Goal: Task Accomplishment & Management: Manage account settings

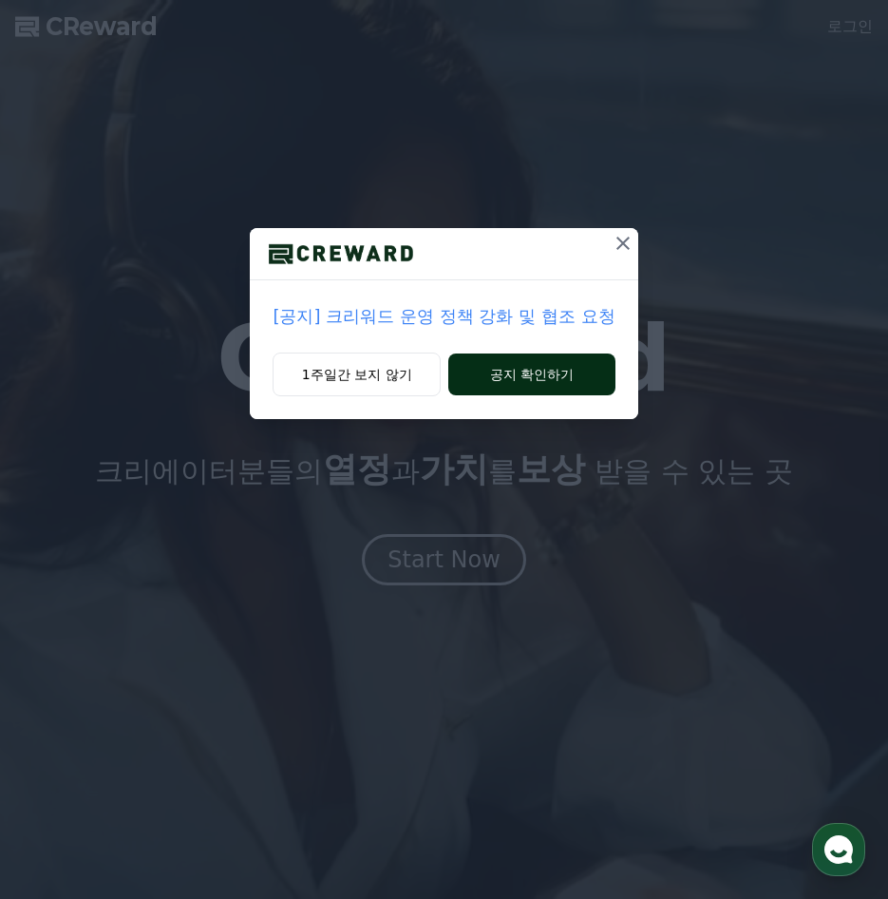
click at [521, 379] on button "공지 확인하기" at bounding box center [532, 374] width 166 height 42
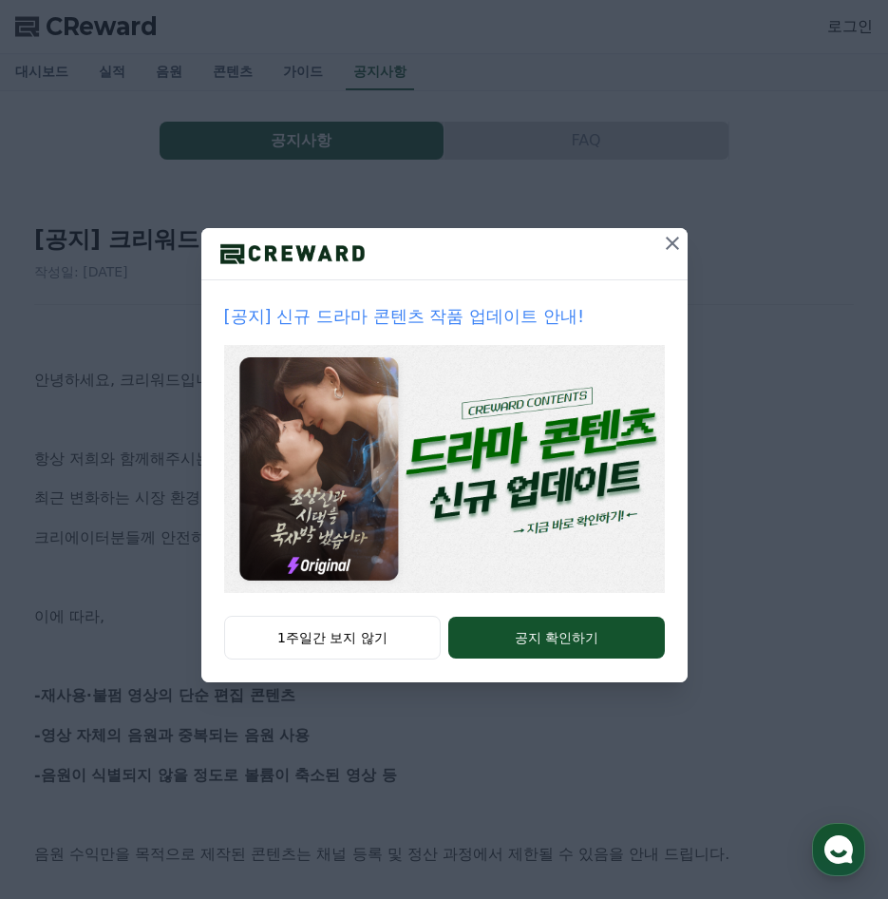
click at [664, 250] on icon at bounding box center [672, 243] width 23 height 23
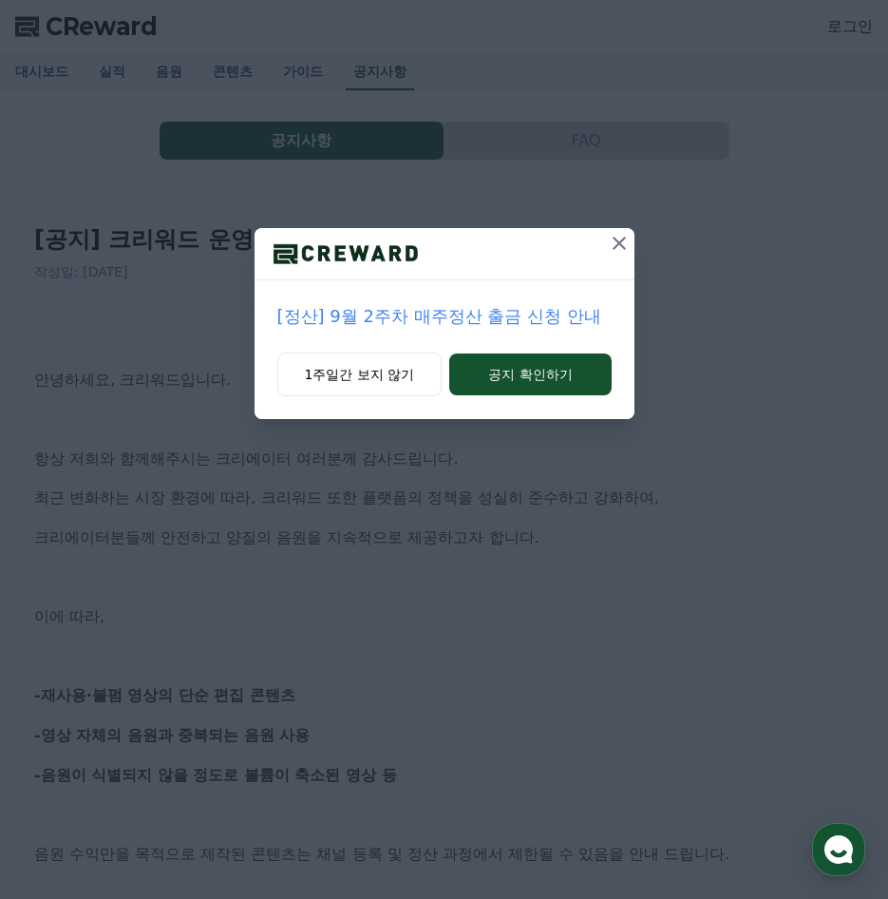
click at [620, 252] on icon at bounding box center [619, 243] width 23 height 23
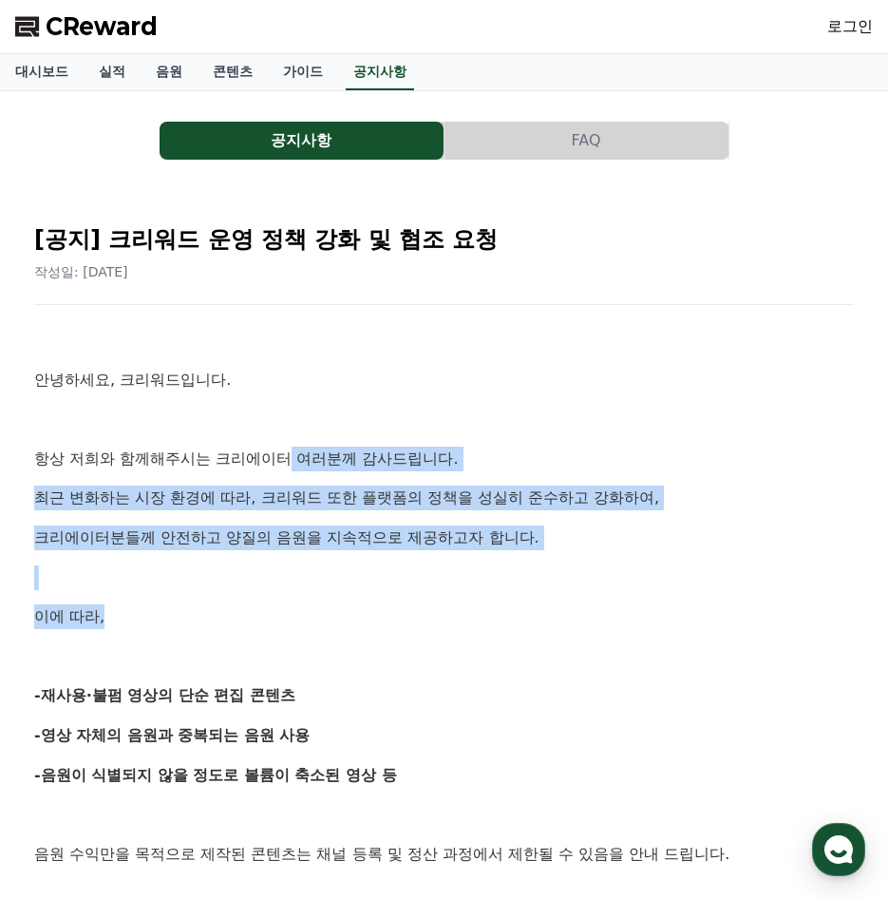
drag, startPoint x: 296, startPoint y: 466, endPoint x: 315, endPoint y: 616, distance: 151.5
click at [315, 616] on p "이에 따라," at bounding box center [444, 616] width 820 height 25
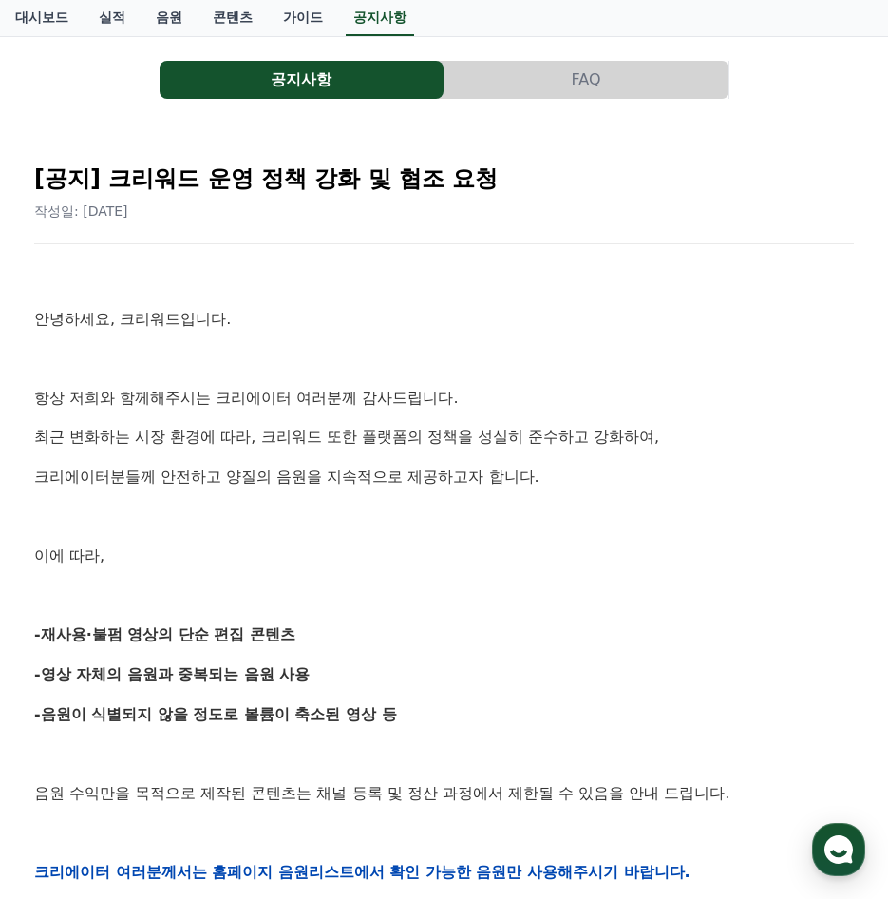
scroll to position [95, 0]
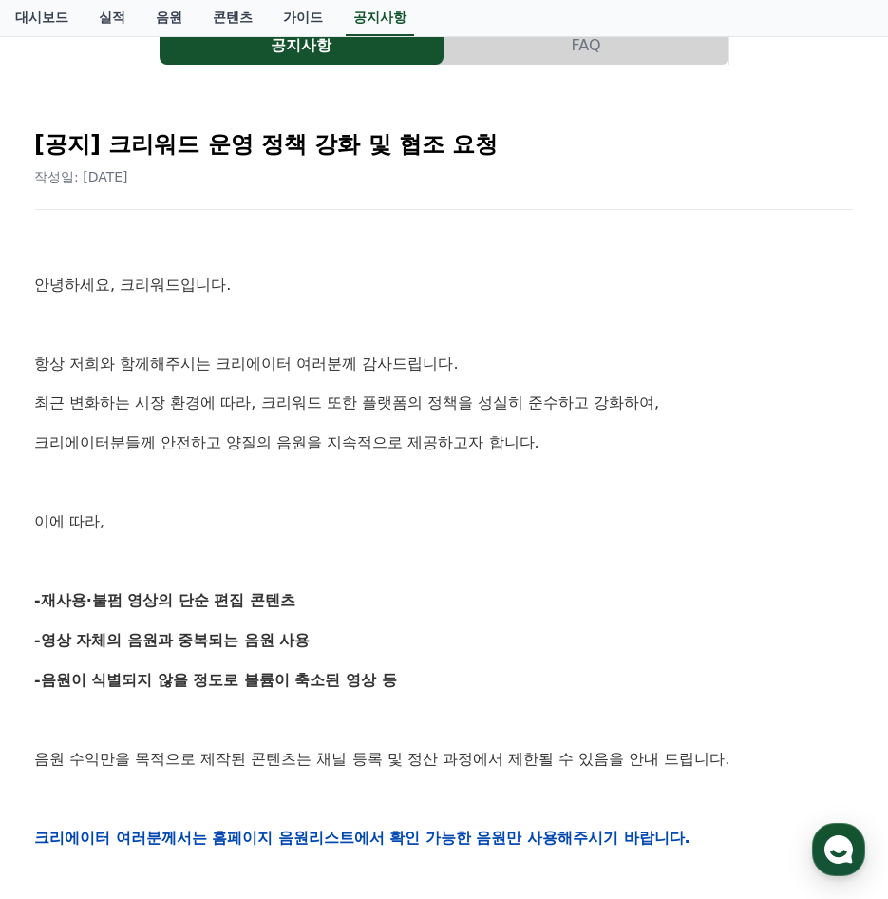
drag, startPoint x: 315, startPoint y: 566, endPoint x: 442, endPoint y: 677, distance: 168.4
click at [442, 677] on div "안녕하세요, 크리워드입니다. 항상 저희와 함께해주시는 크리에이터 여러분께 감사드립니다. 최근 변화하는 시장 환경에 따라, 크리워드 또한 플랫폼…" at bounding box center [444, 838] width 820 height 1210
click at [442, 677] on p "-음원이 식별되지 않을 정도로 볼륨이 축소된 영상 등" at bounding box center [444, 680] width 820 height 25
drag, startPoint x: 441, startPoint y: 646, endPoint x: 58, endPoint y: 600, distance: 385.8
click at [42, 629] on p "-영상 자체의 음원과 중복되는 음원 사용" at bounding box center [444, 640] width 820 height 25
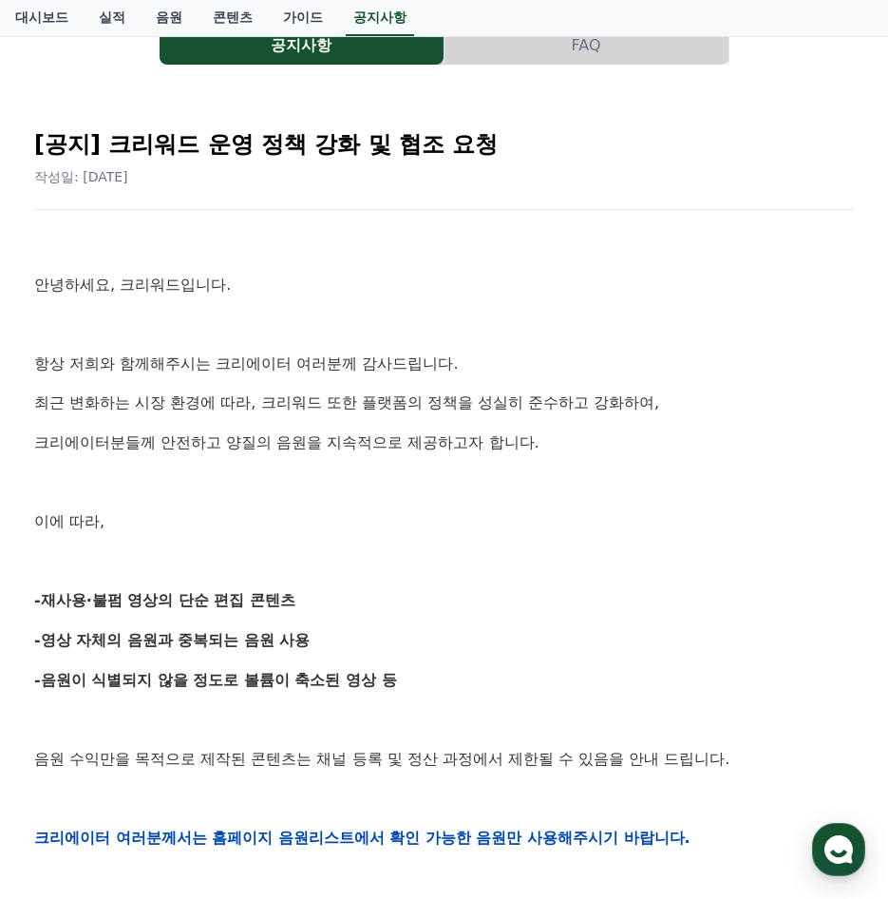
click at [84, 391] on p "최근 변화하는 시장 환경에 따라, 크리워드 또한 플랫폼의 정책을 성실히 준수하고 강화하여," at bounding box center [444, 403] width 820 height 25
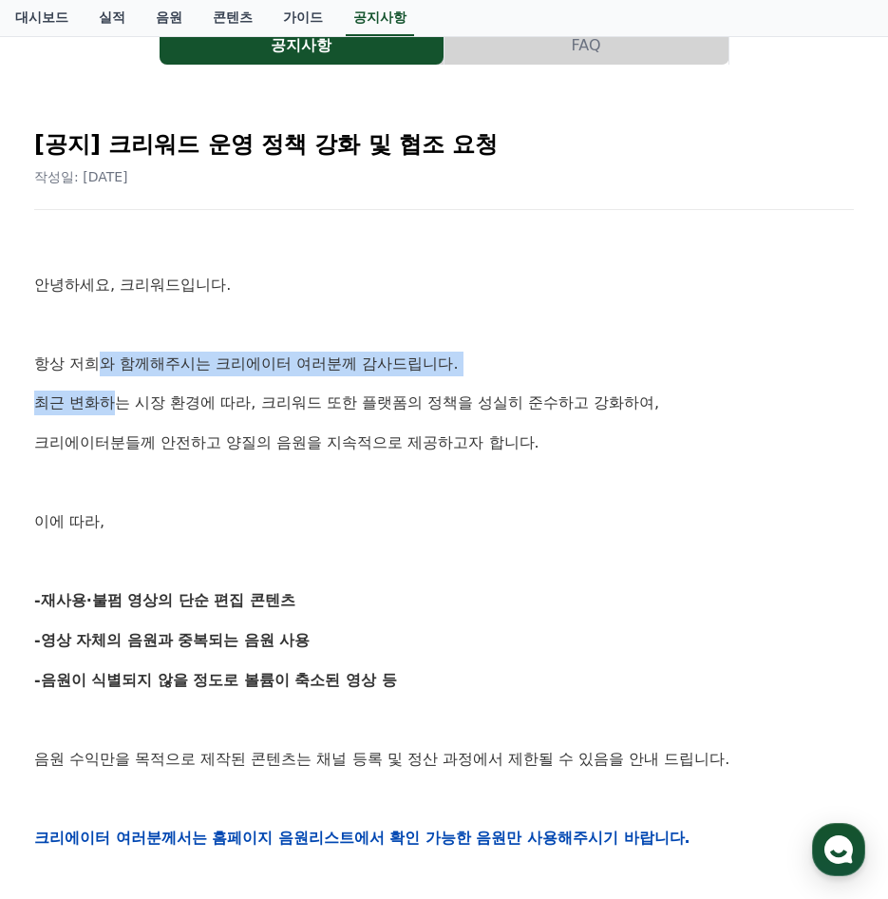
drag, startPoint x: 104, startPoint y: 343, endPoint x: 123, endPoint y: 414, distance: 73.8
click at [123, 414] on div "안녕하세요, 크리워드입니다. 항상 저희와 함께해주시는 크리에이터 여러분께 감사드립니다. 최근 변화하는 시장 환경에 따라, 크리워드 또한 플랫폼…" at bounding box center [444, 838] width 820 height 1210
click at [123, 414] on p "최근 변화하는 시장 환경에 따라, 크리워드 또한 플랫폼의 정책을 성실히 준수하고 강화하여," at bounding box center [444, 403] width 820 height 25
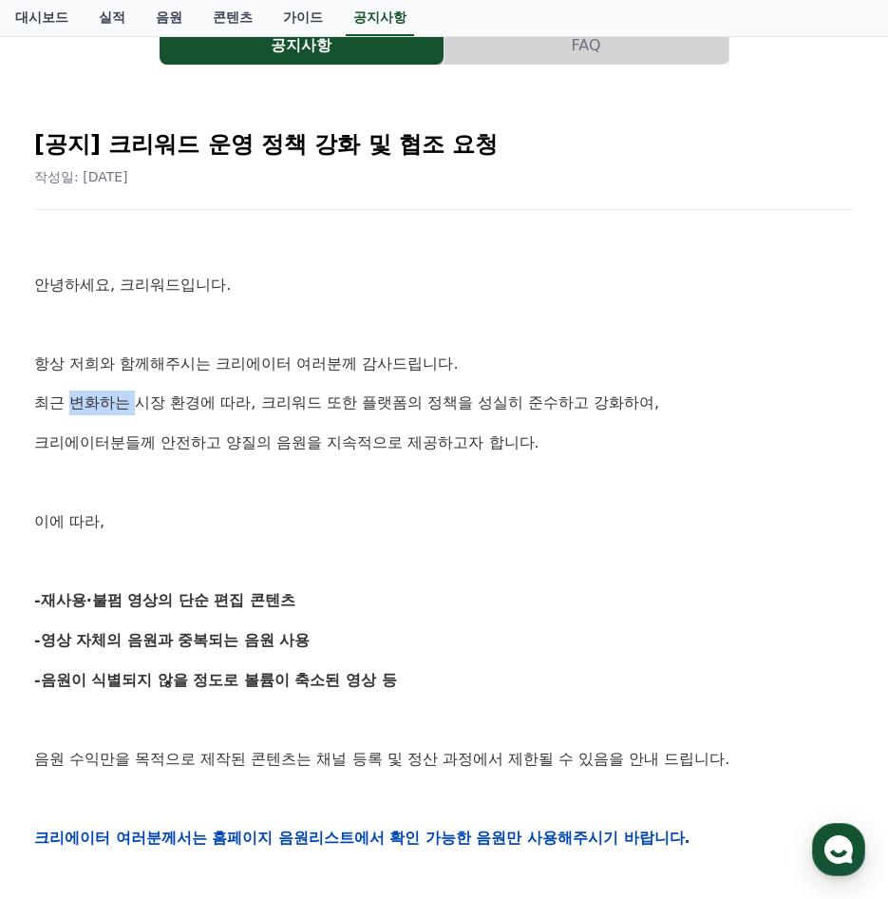
click at [123, 414] on p "최근 변화하는 시장 환경에 따라, 크리워드 또한 플랫폼의 정책을 성실히 준수하고 강화하여," at bounding box center [444, 403] width 820 height 25
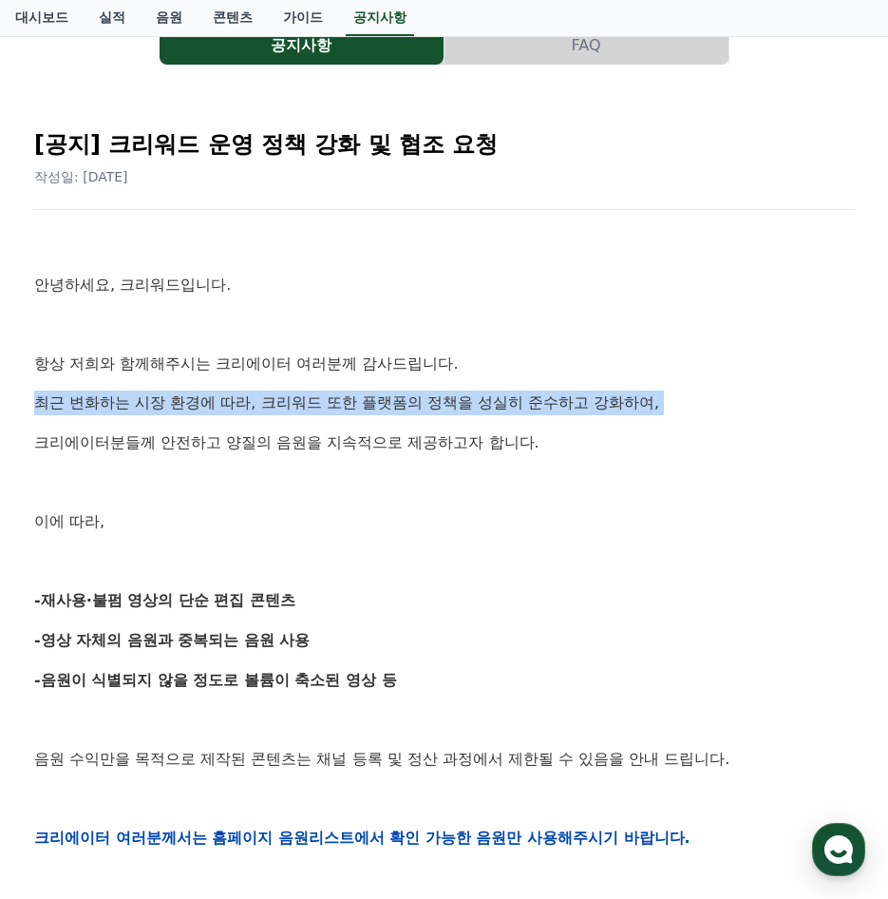
click at [123, 414] on p "최근 변화하는 시장 환경에 따라, 크리워드 또한 플랫폼의 정책을 성실히 준수하고 강화하여," at bounding box center [444, 403] width 820 height 25
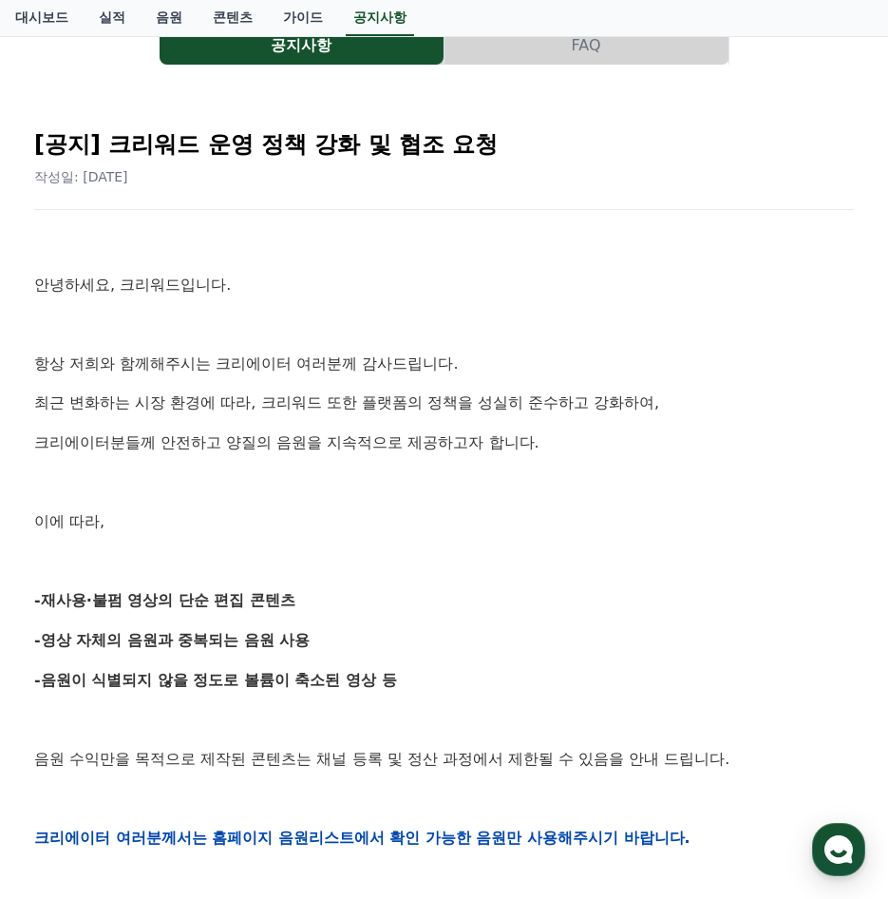
drag, startPoint x: 123, startPoint y: 414, endPoint x: 117, endPoint y: 449, distance: 35.6
click at [117, 449] on p "크리에이터분들께 안전하고 양질의 음원을 지속적으로 제공하고자 합니다." at bounding box center [444, 442] width 820 height 25
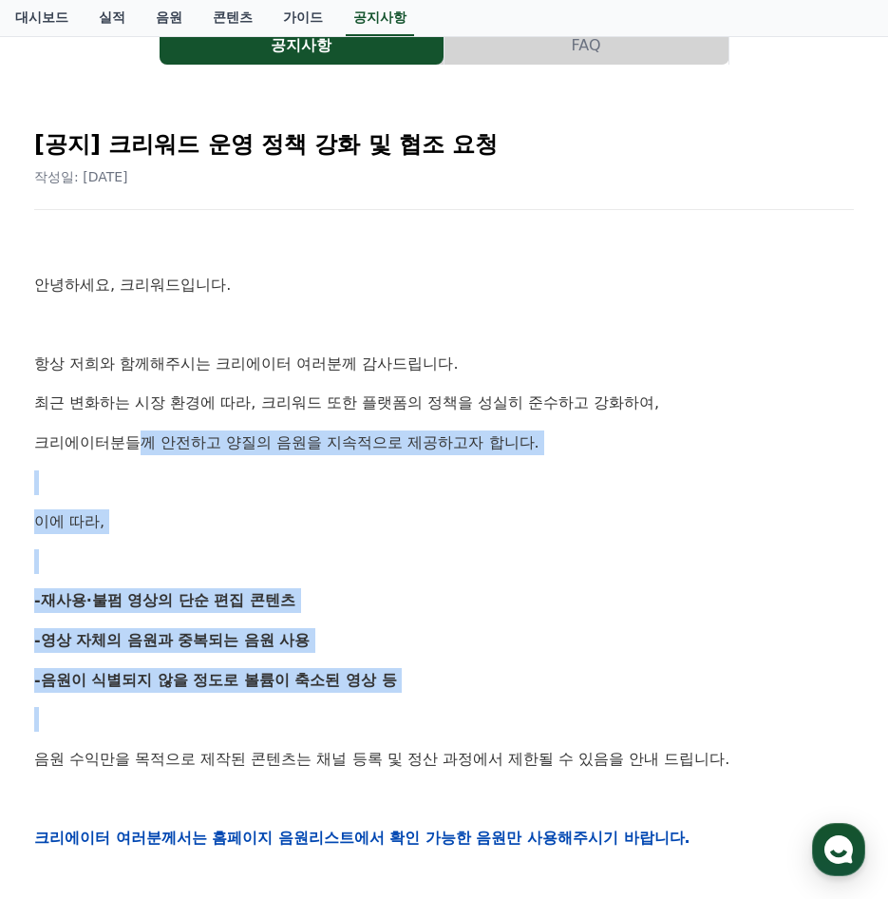
drag, startPoint x: 136, startPoint y: 421, endPoint x: 402, endPoint y: 695, distance: 381.7
click at [402, 695] on div "안녕하세요, 크리워드입니다. 항상 저희와 함께해주시는 크리에이터 여러분께 감사드립니다. 최근 변화하는 시장 환경에 따라, 크리워드 또한 플랫폼…" at bounding box center [444, 838] width 820 height 1210
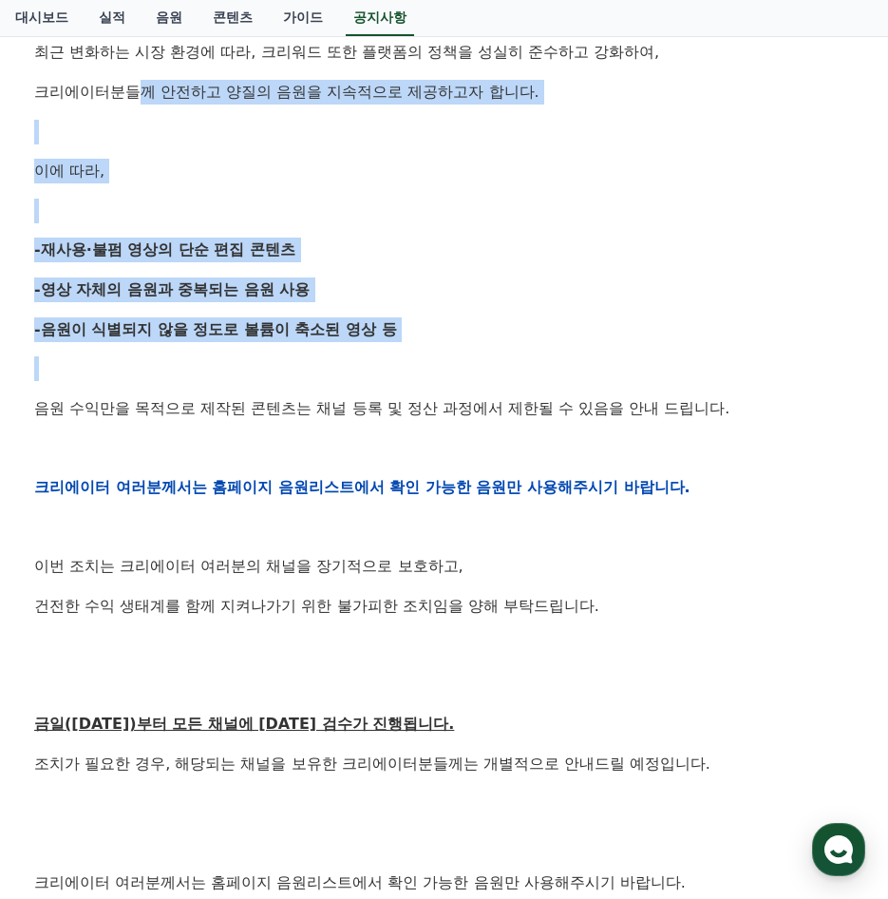
scroll to position [475, 0]
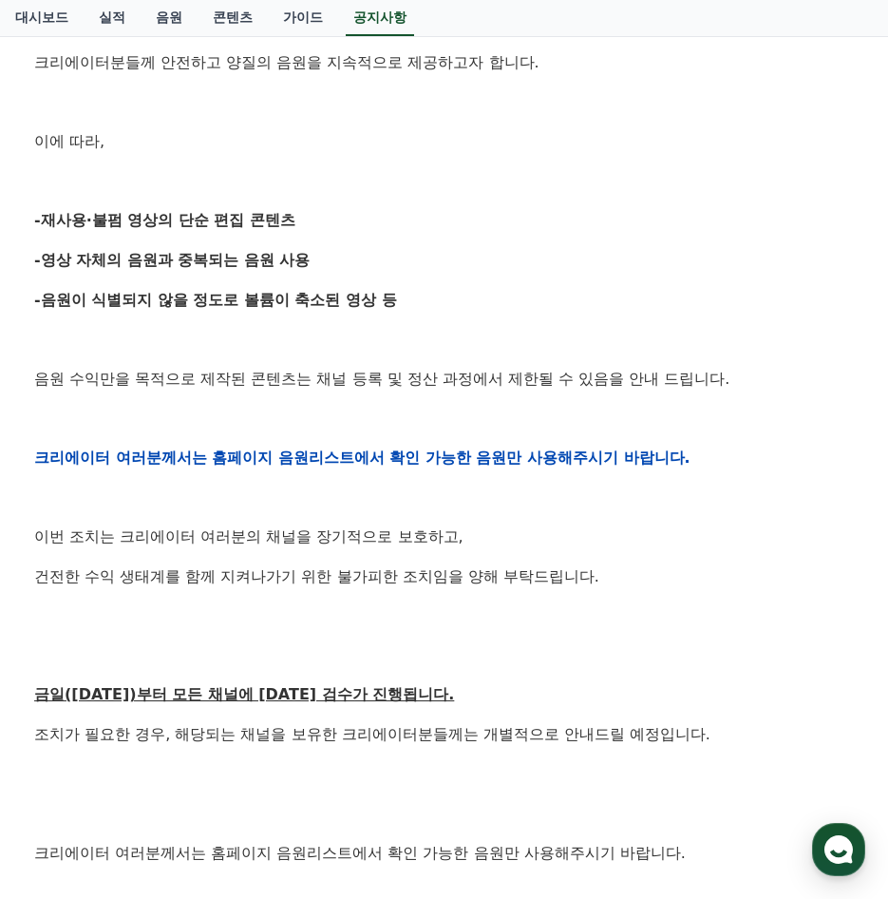
click at [308, 541] on p "이번 조치는 크리에이터 여러분의 채널을 장기적으로 보호하고," at bounding box center [444, 537] width 820 height 25
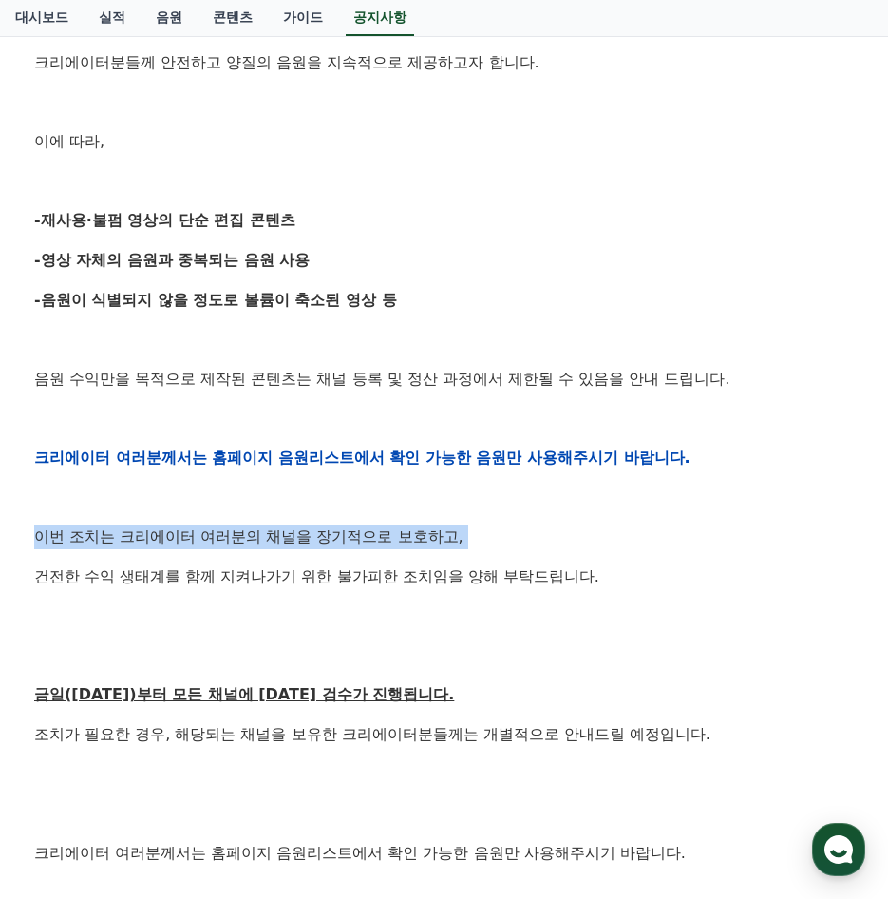
click at [308, 541] on p "이번 조치는 크리에이터 여러분의 채널을 장기적으로 보호하고," at bounding box center [444, 537] width 820 height 25
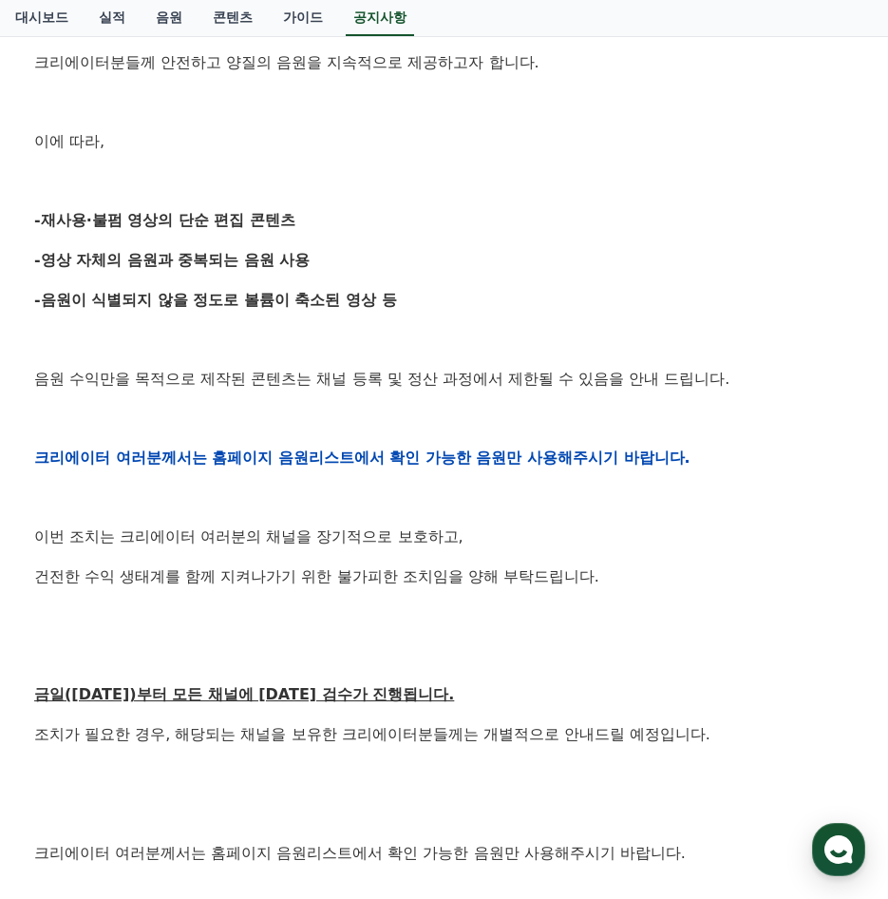
drag, startPoint x: 308, startPoint y: 541, endPoint x: 282, endPoint y: 578, distance: 45.1
click at [282, 578] on p "건전한 수익 생태계를 함께 지켜나가기 위한 불가피한 조치임을 양해 부탁드립니다." at bounding box center [444, 576] width 820 height 25
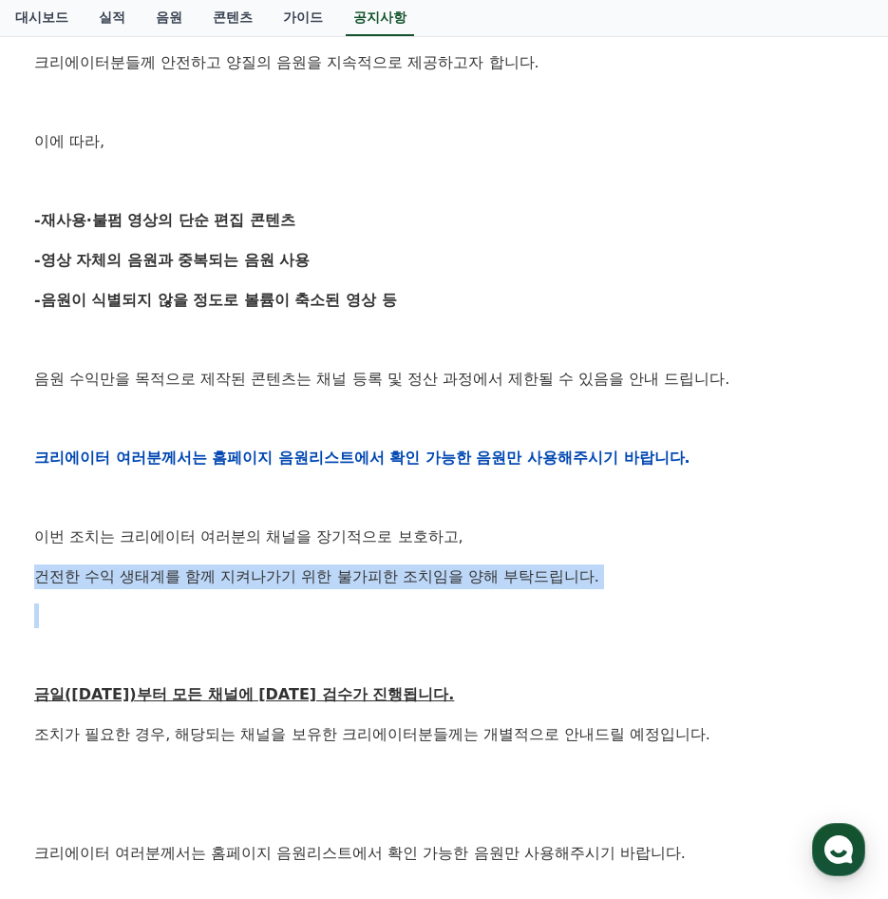
click at [282, 578] on p "건전한 수익 생태계를 함께 지켜나가기 위한 불가피한 조치임을 양해 부탁드립니다." at bounding box center [444, 576] width 820 height 25
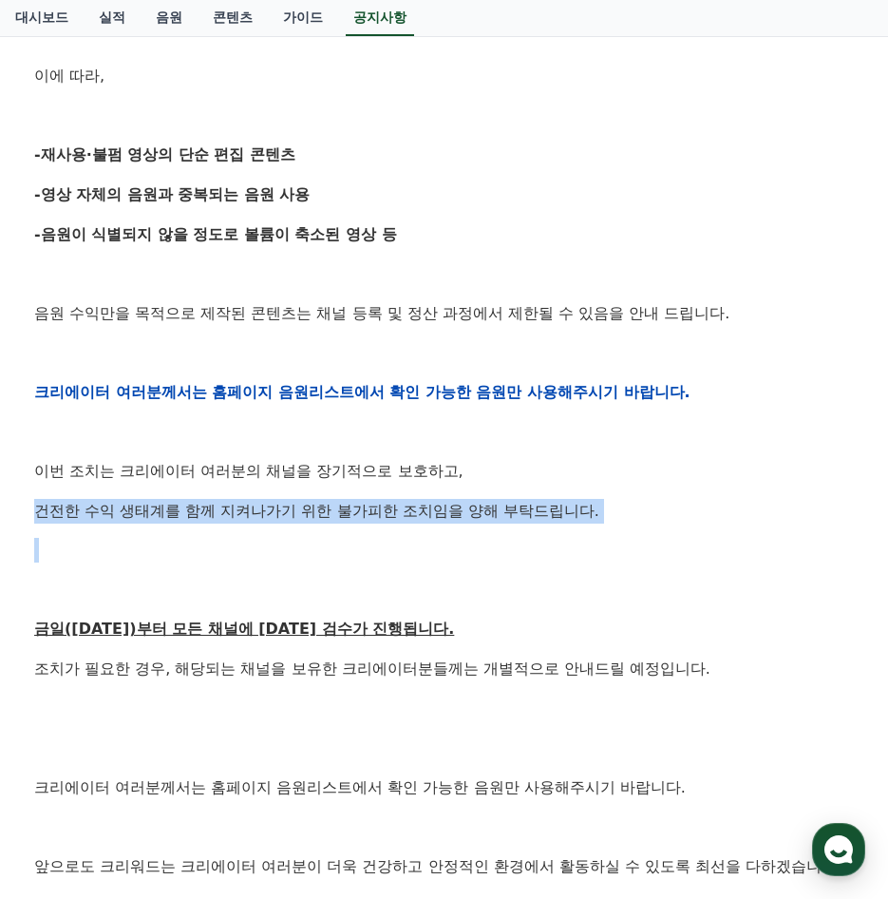
scroll to position [665, 0]
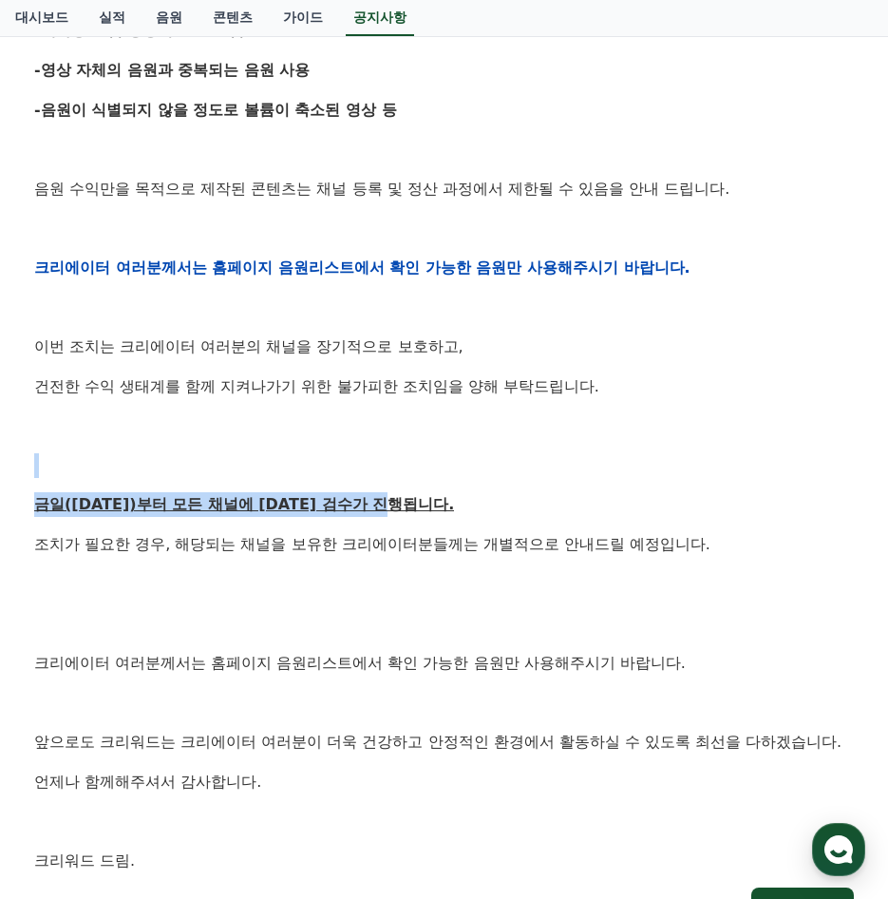
drag, startPoint x: 294, startPoint y: 473, endPoint x: 435, endPoint y: 508, distance: 145.9
click at [435, 508] on div "안녕하세요, 크리워드입니다. 항상 저희와 함께해주시는 크리에이터 여러분께 감사드립니다. 최근 변화하는 시장 환경에 따라, 크리워드 또한 플랫폼…" at bounding box center [444, 268] width 820 height 1210
click at [435, 508] on p "금일(9월15일)부터 모든 채널에 대한 검수가 진행됩니다." at bounding box center [444, 504] width 820 height 25
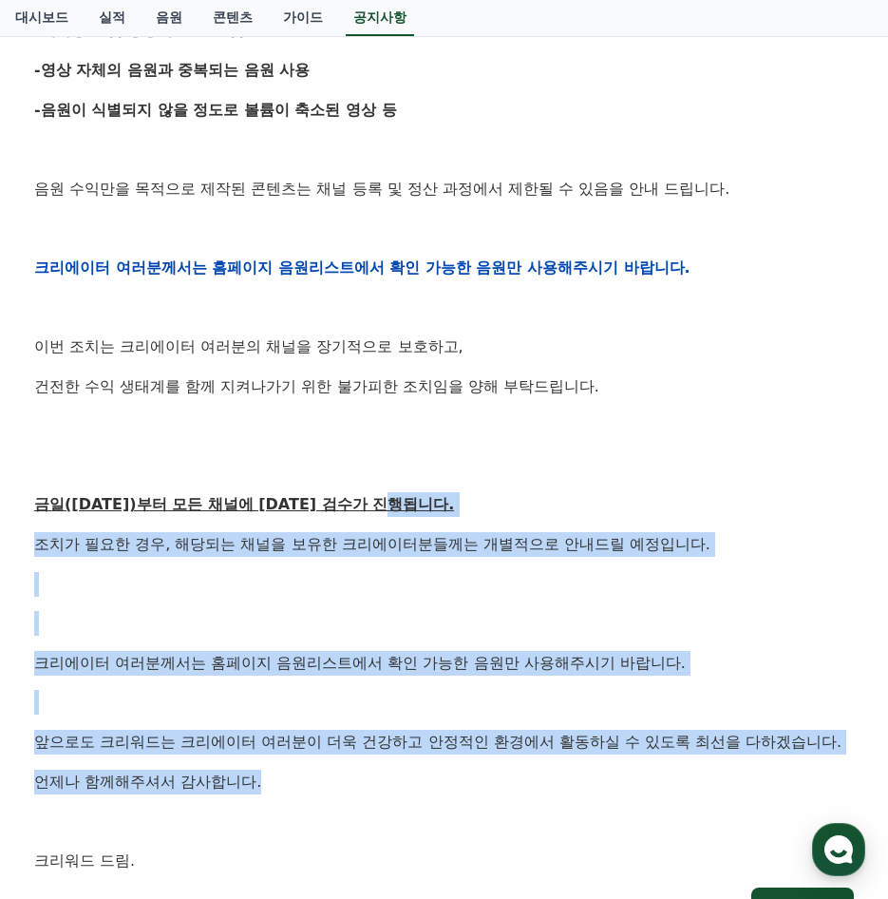
drag, startPoint x: 470, startPoint y: 531, endPoint x: 693, endPoint y: 788, distance: 339.5
click at [693, 788] on div "안녕하세요, 크리워드입니다. 항상 저희와 함께해주시는 크리에이터 여러분께 감사드립니다. 최근 변화하는 시장 환경에 따라, 크리워드 또한 플랫폼…" at bounding box center [444, 268] width 820 height 1210
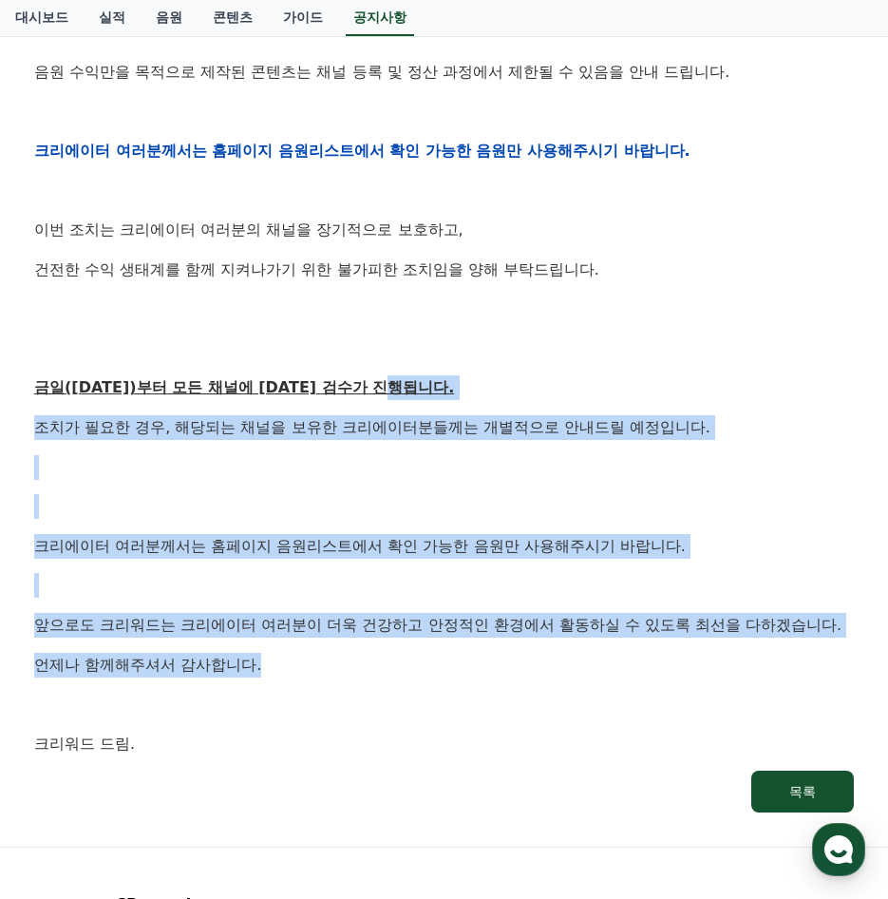
scroll to position [950, 0]
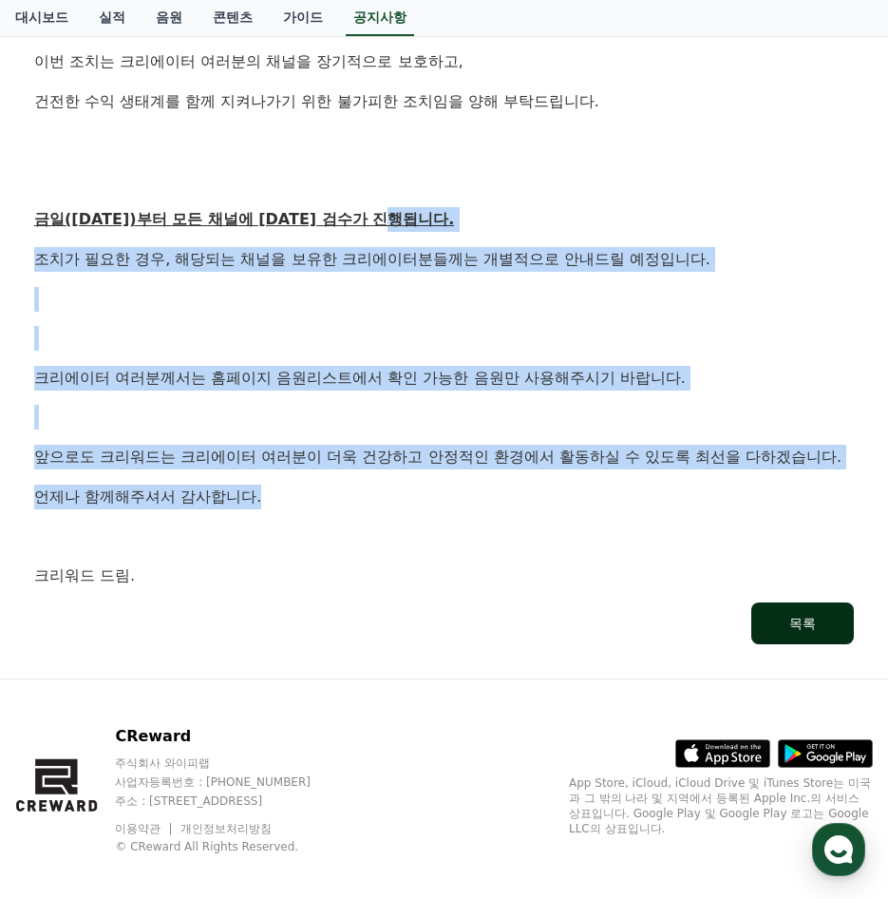
click at [794, 622] on div "목록" at bounding box center [803, 623] width 27 height 19
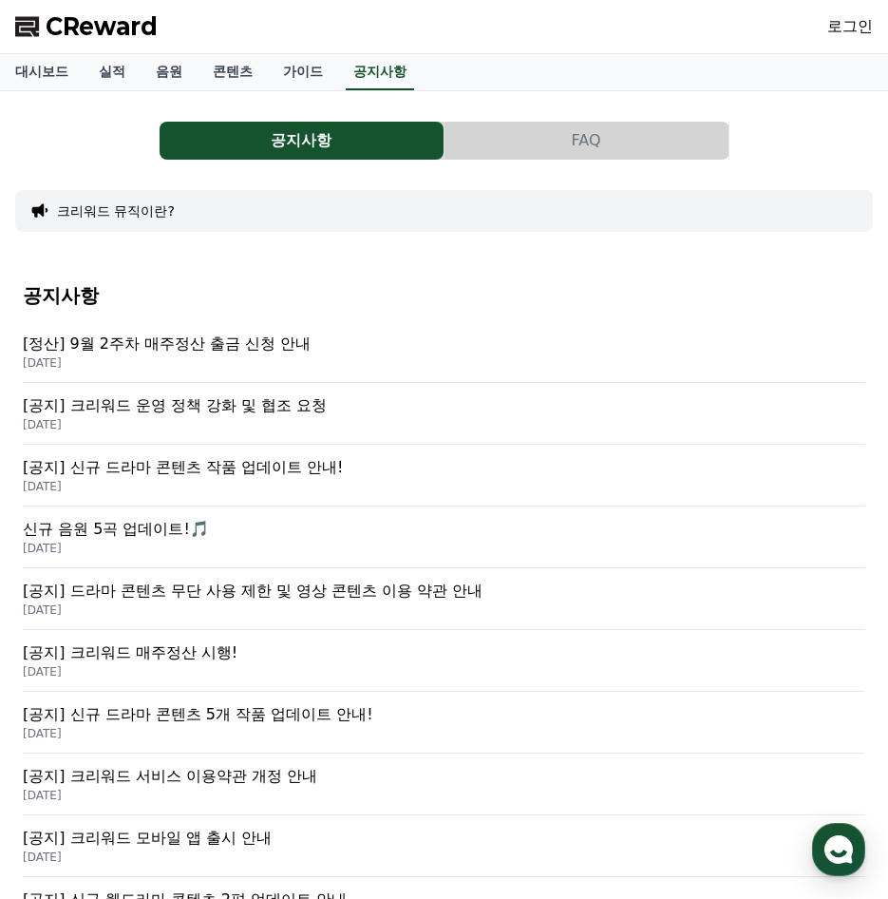
click at [122, 19] on span "CReward" at bounding box center [102, 26] width 112 height 30
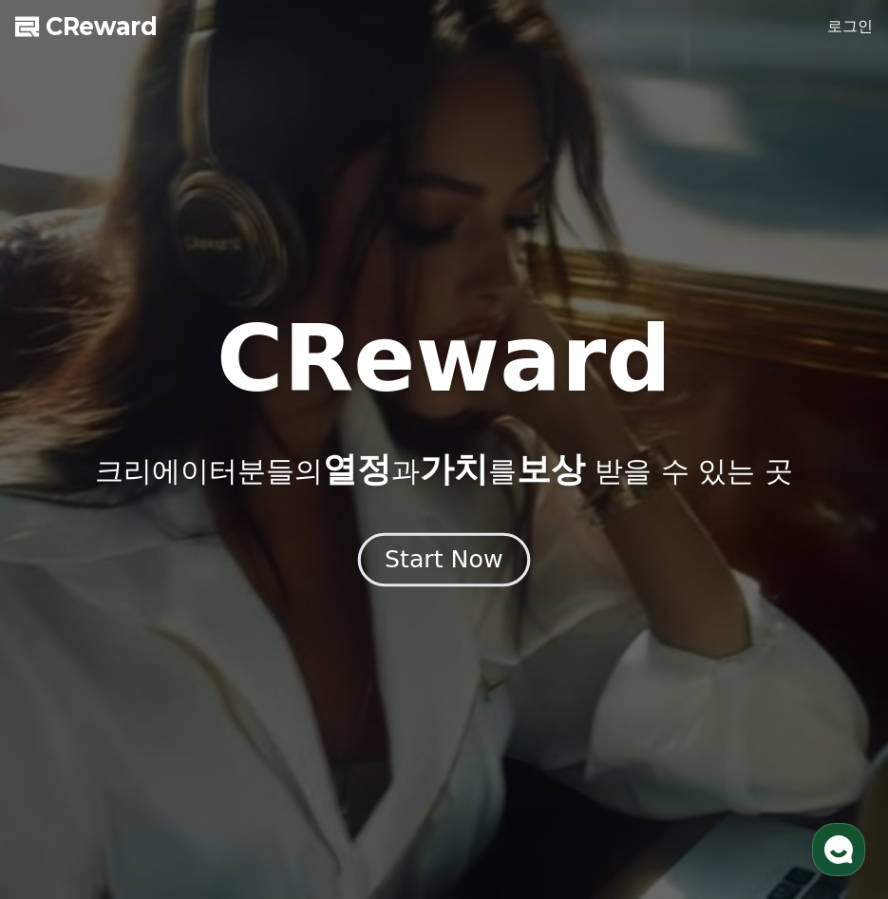
click at [434, 559] on div "Start Now" at bounding box center [444, 560] width 118 height 32
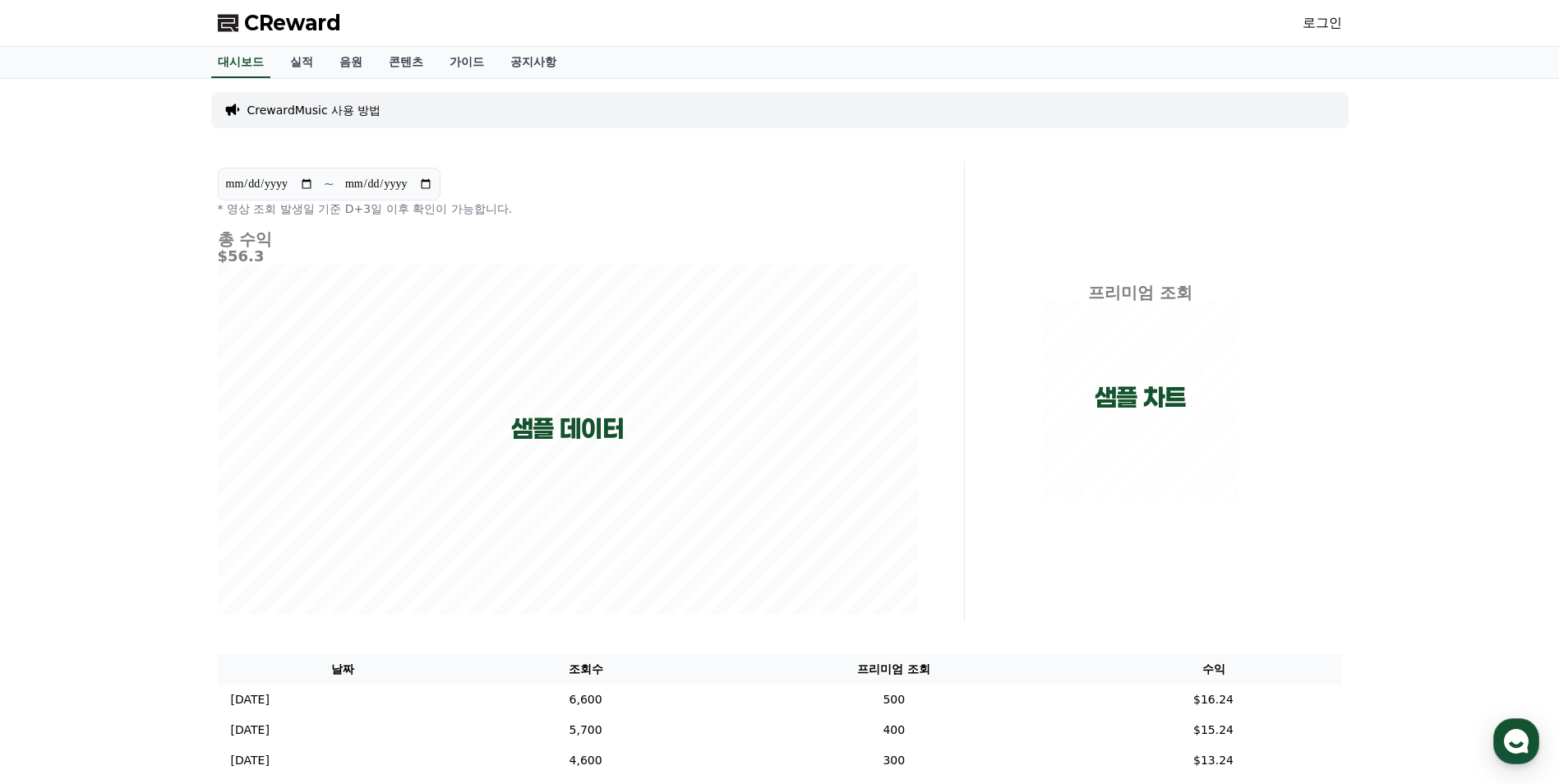
click at [768, 25] on link "로그인" at bounding box center [1322, 22] width 40 height 20
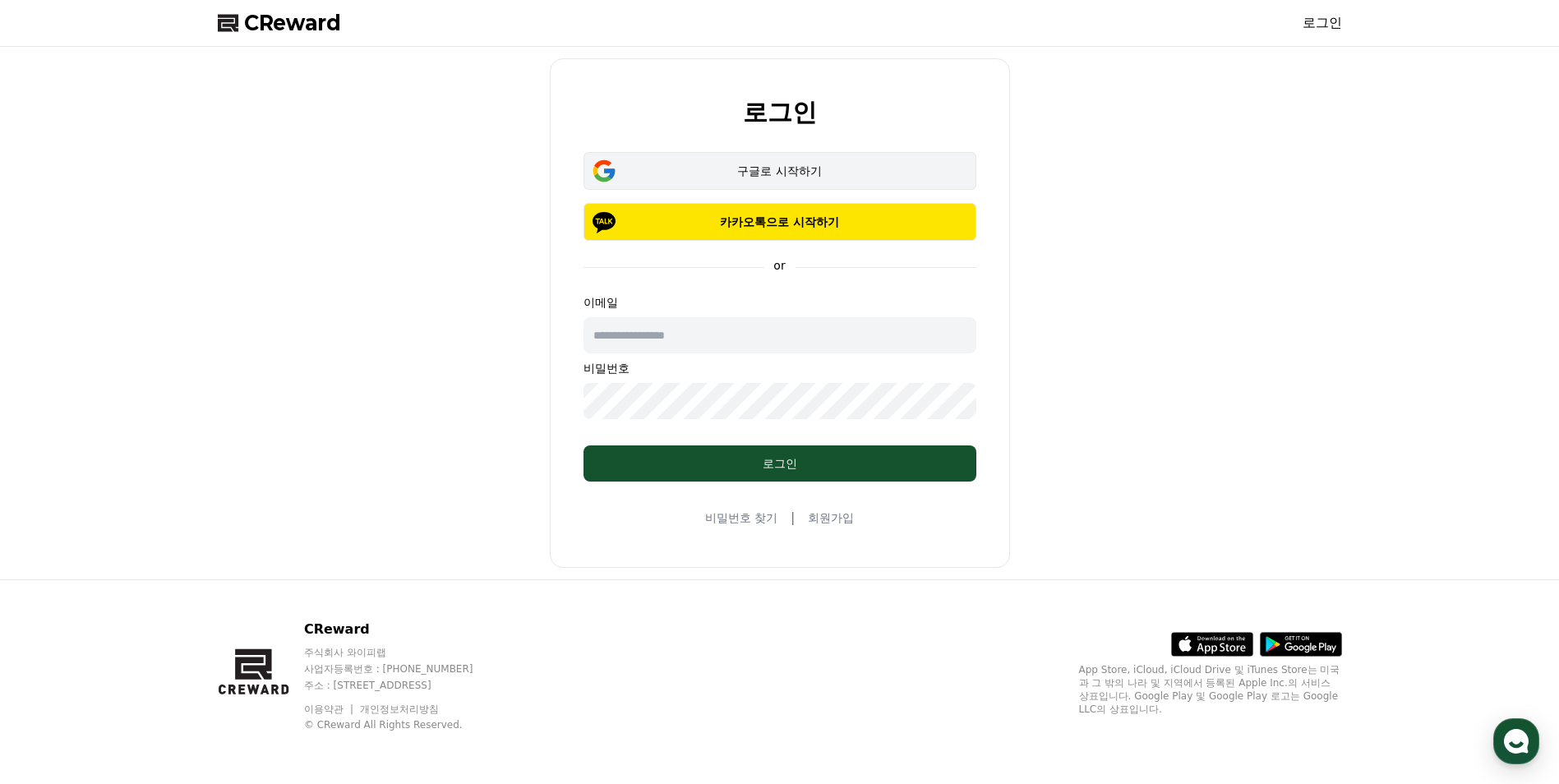
click at [768, 169] on div "구글로 시작하기" at bounding box center [779, 170] width 345 height 16
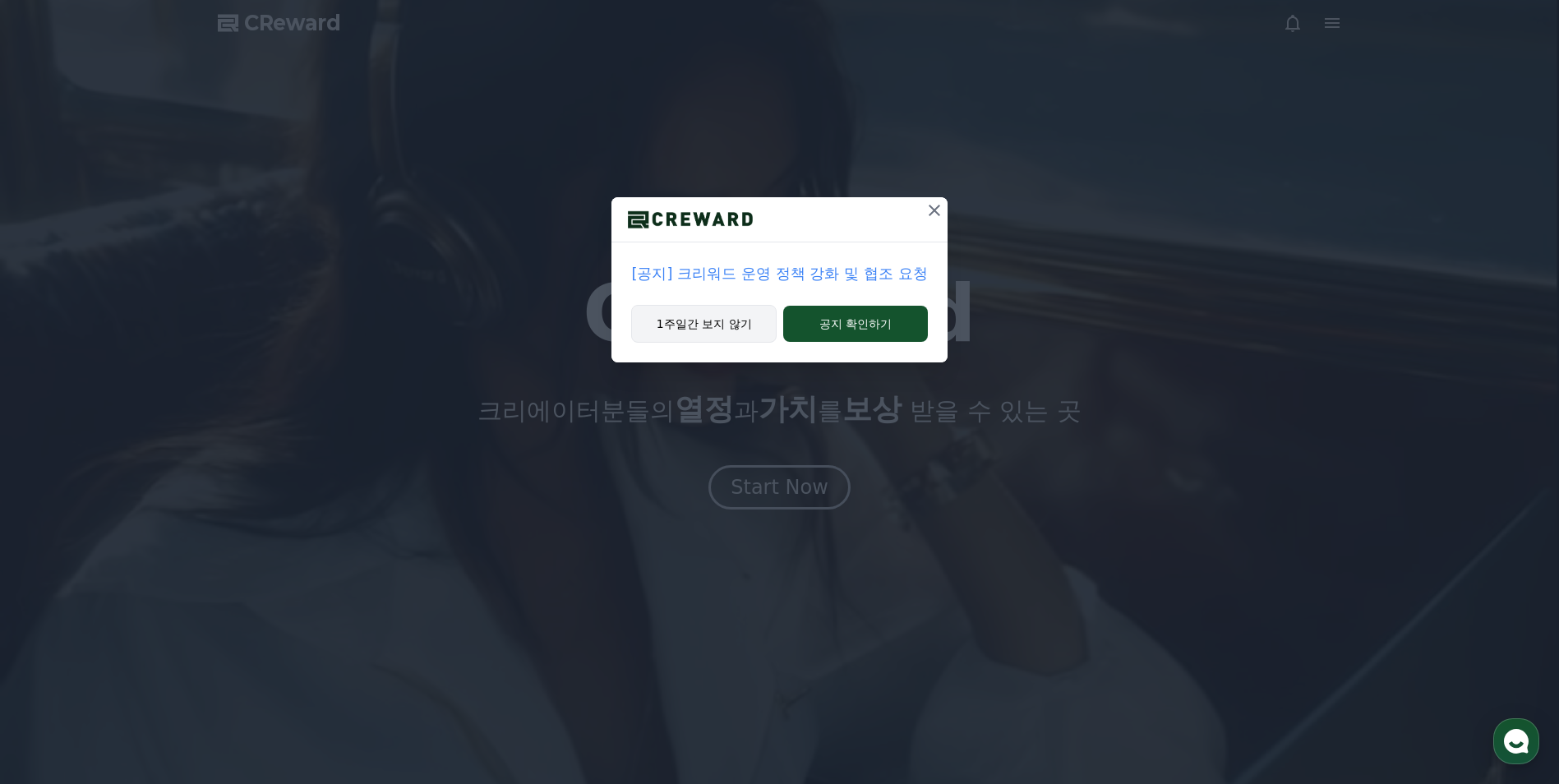
click at [723, 330] on button "1주일간 보지 않기" at bounding box center [704, 324] width 145 height 38
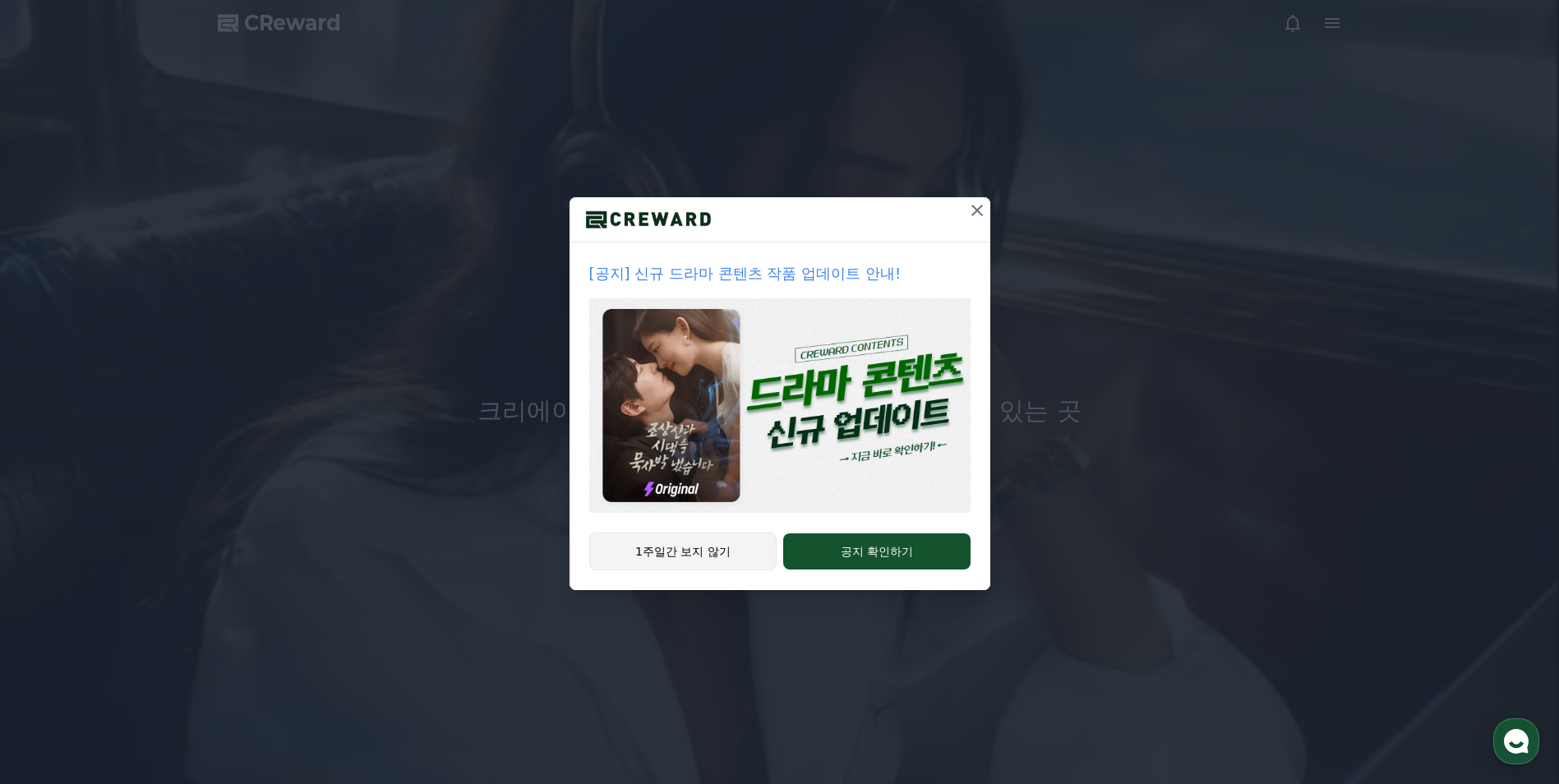
click at [733, 555] on button "1주일간 보지 않기" at bounding box center [683, 551] width 188 height 38
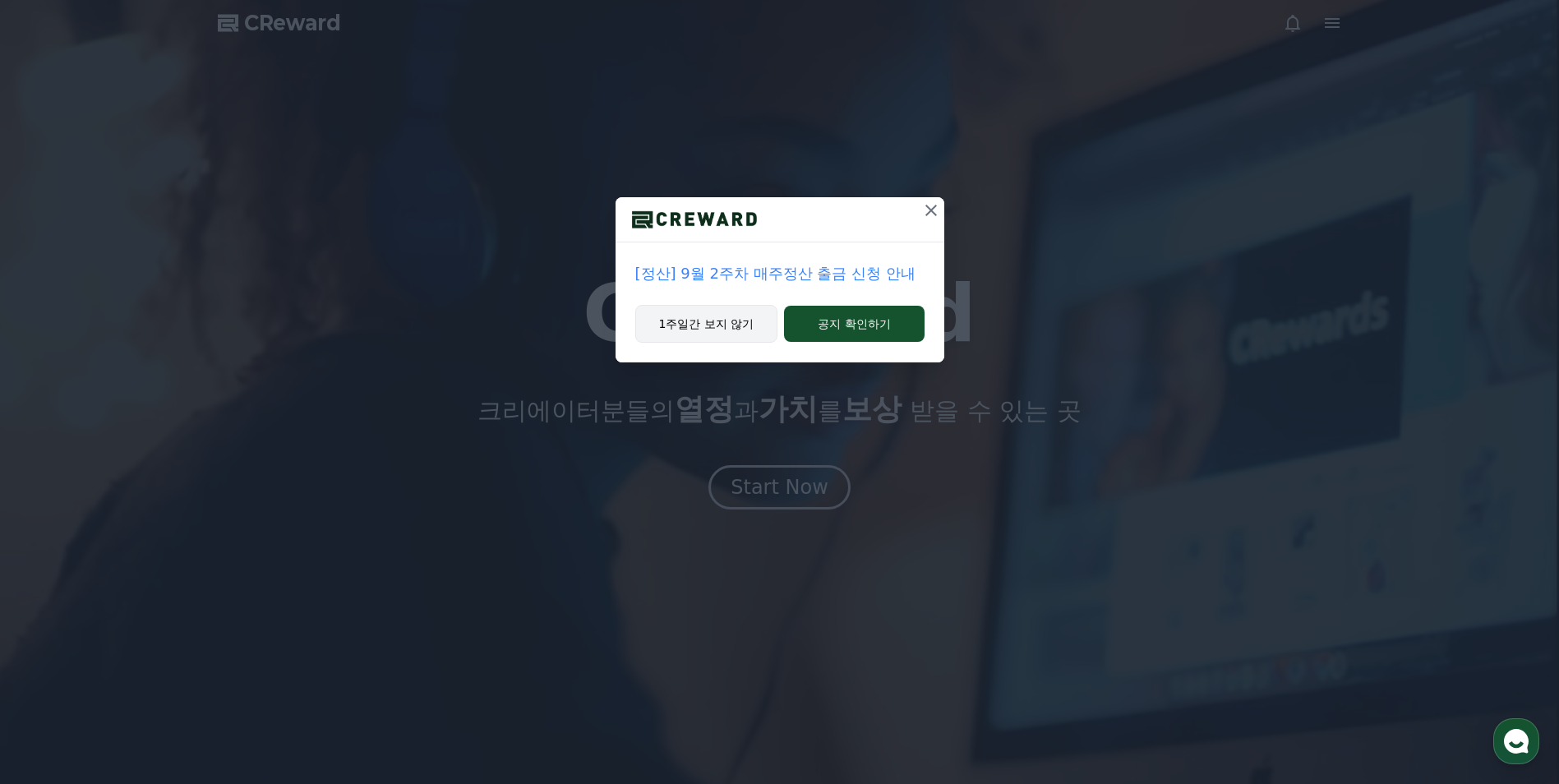
click at [746, 316] on button "1주일간 보지 않기" at bounding box center [706, 324] width 143 height 38
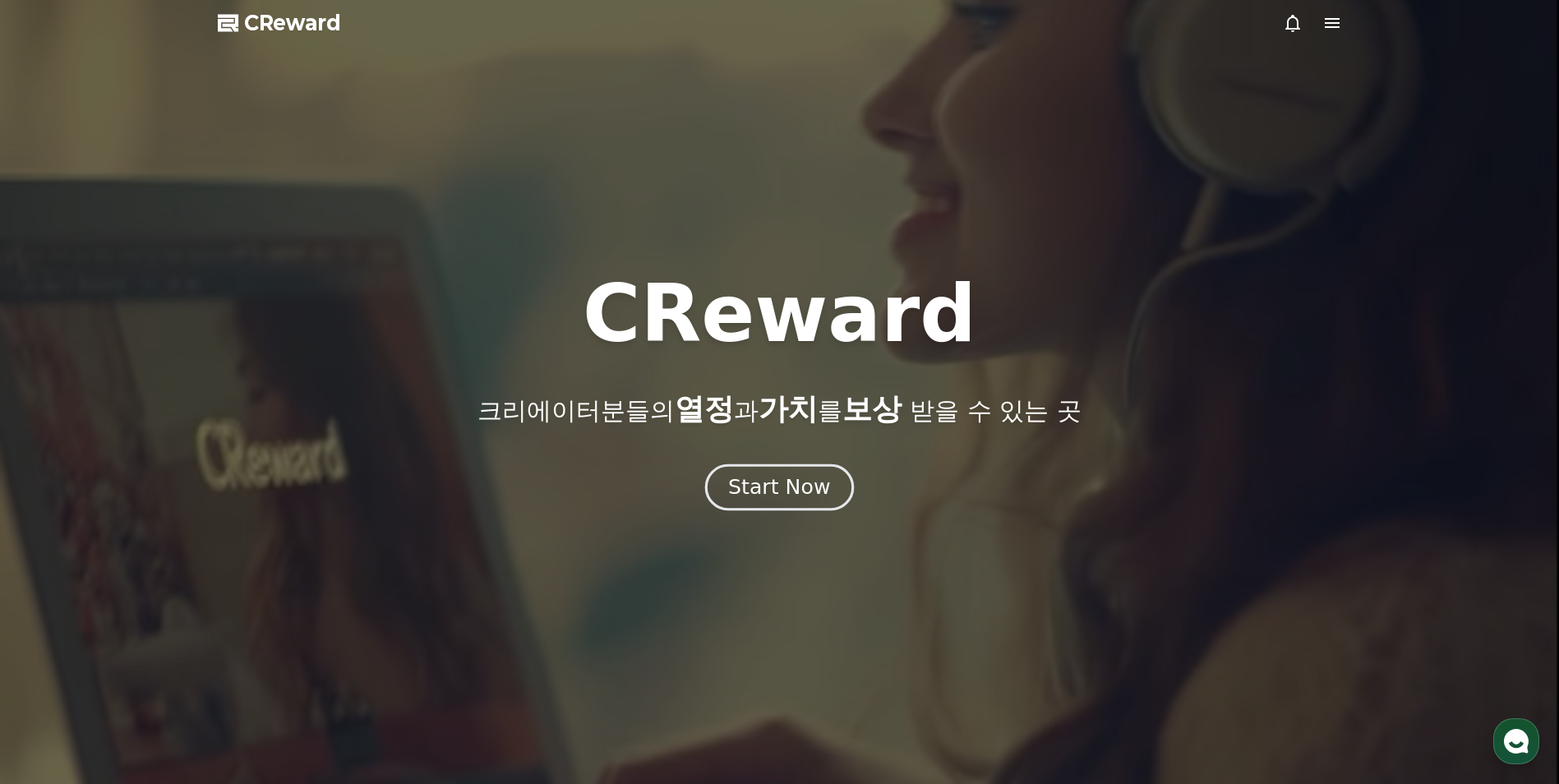
click at [787, 494] on div "Start Now" at bounding box center [779, 487] width 102 height 28
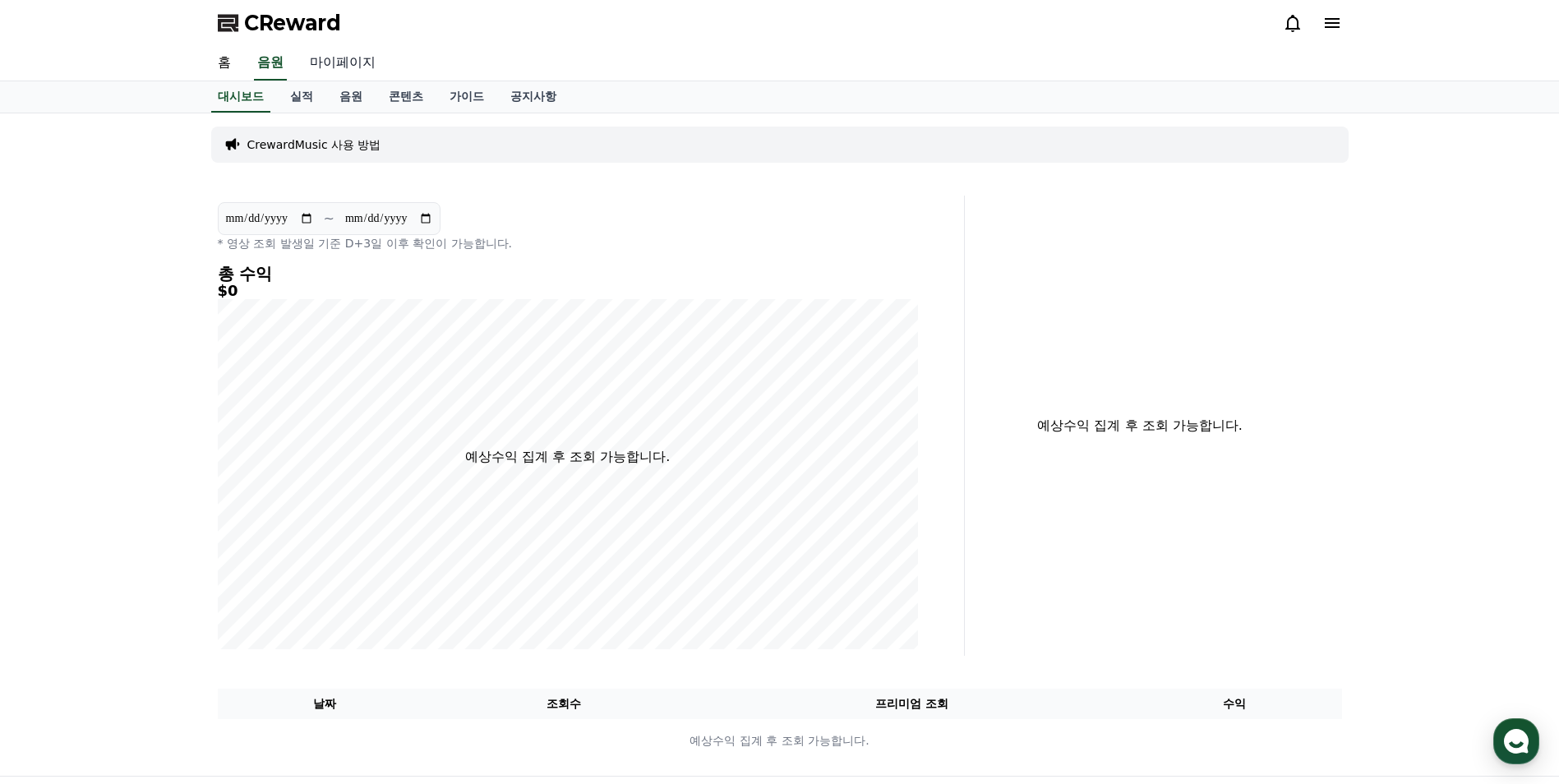
click at [324, 64] on link "마이페이지" at bounding box center [342, 63] width 92 height 35
select select "**********"
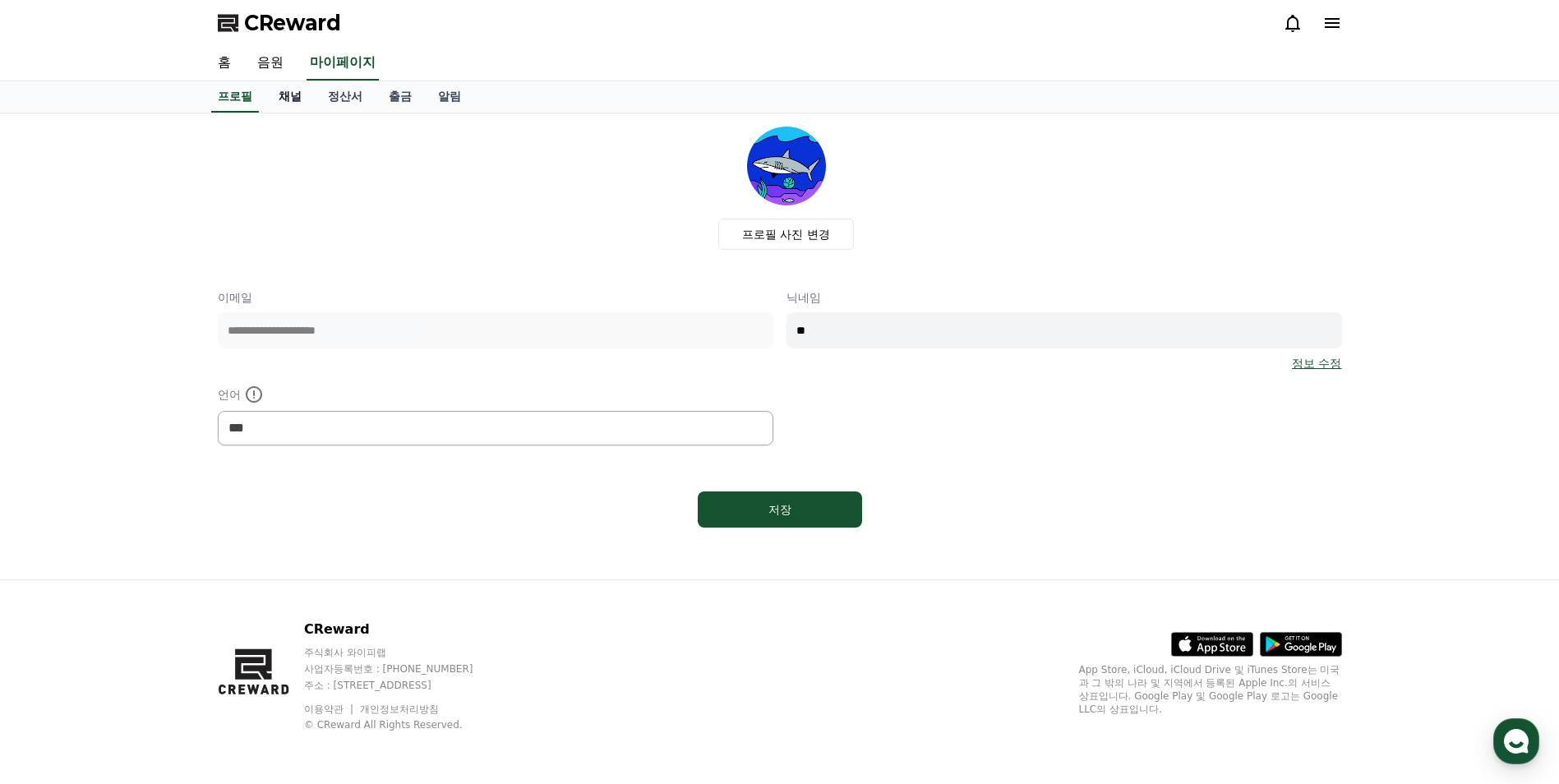
click at [277, 91] on link "채널" at bounding box center [290, 97] width 49 height 31
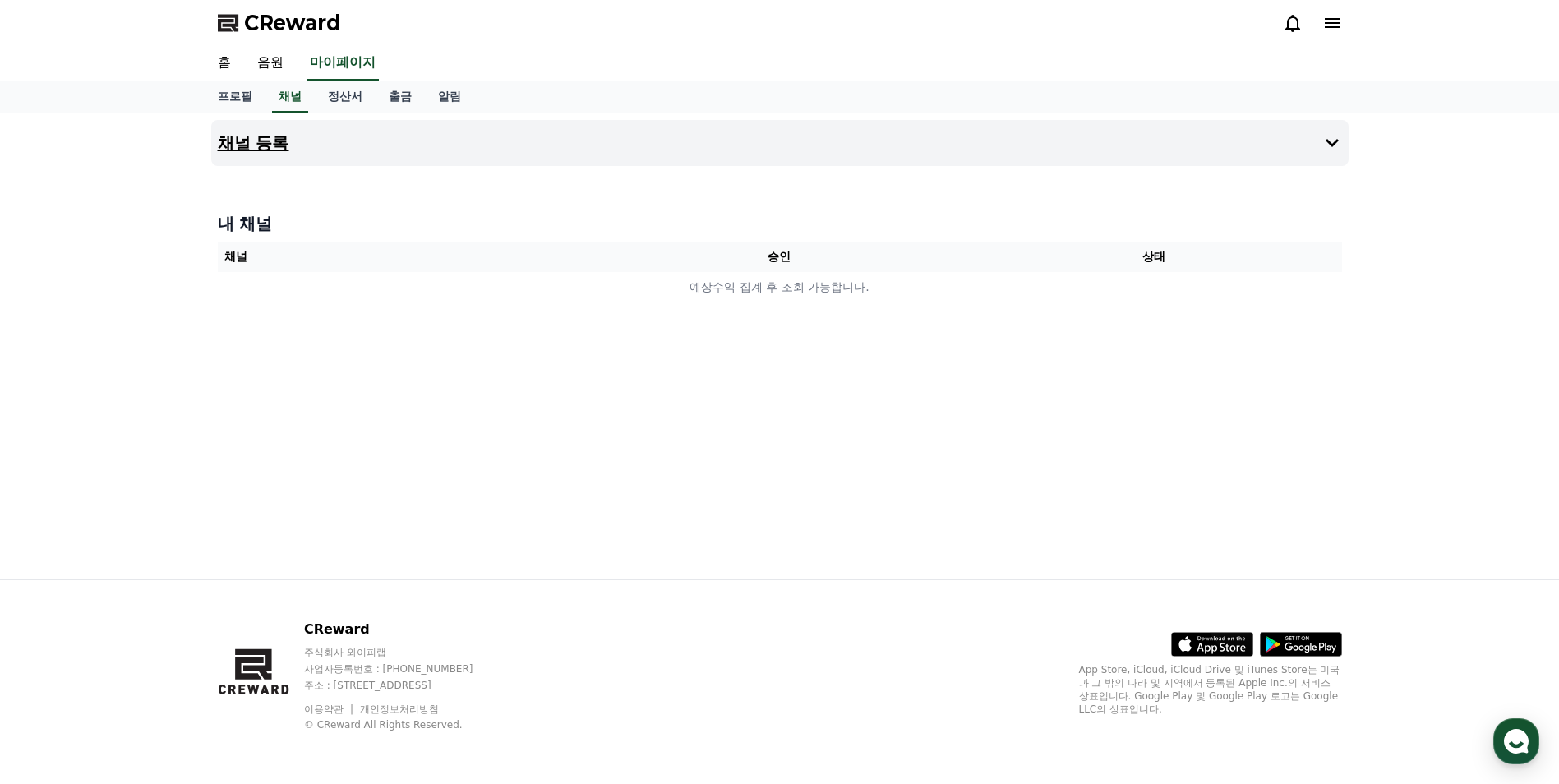
click at [1151, 150] on button "채널 등록" at bounding box center [779, 143] width 1137 height 46
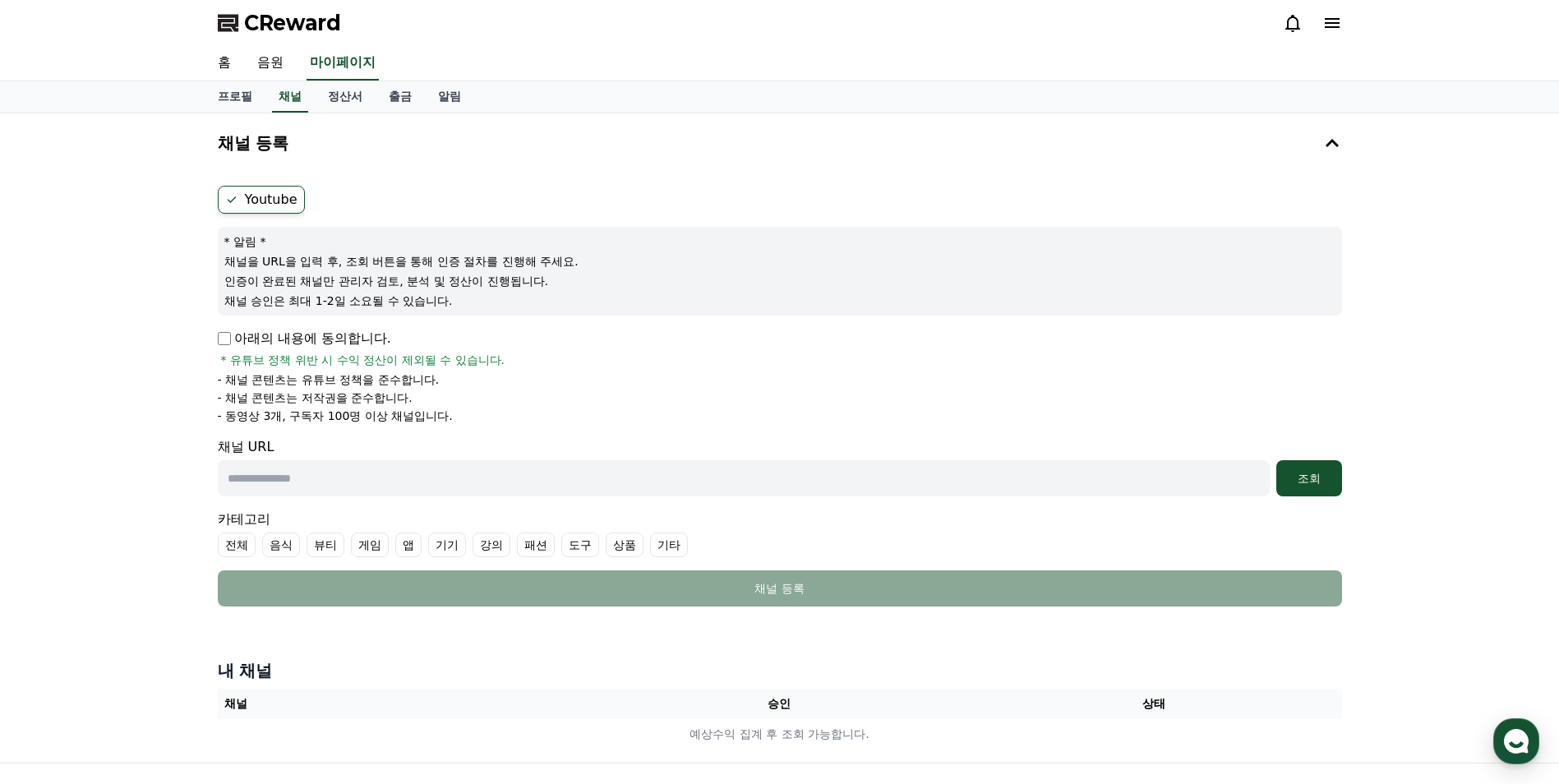
drag, startPoint x: 247, startPoint y: 266, endPoint x: 461, endPoint y: 308, distance: 218.1
click at [461, 308] on div "* 알림 * 채널을 URL을 입력 후, 조회 버튼을 통해 인증 절차를 진행해 주세요. 인증이 완료된 채널만 관리자 검토, 분석 및 정산이 진행…" at bounding box center [780, 271] width 1124 height 89
drag, startPoint x: 461, startPoint y: 308, endPoint x: 332, endPoint y: 337, distance: 132.2
click at [332, 337] on p "아래의 내용에 동의합니다." at bounding box center [304, 338] width 174 height 20
drag, startPoint x: 243, startPoint y: 386, endPoint x: 441, endPoint y: 419, distance: 200.7
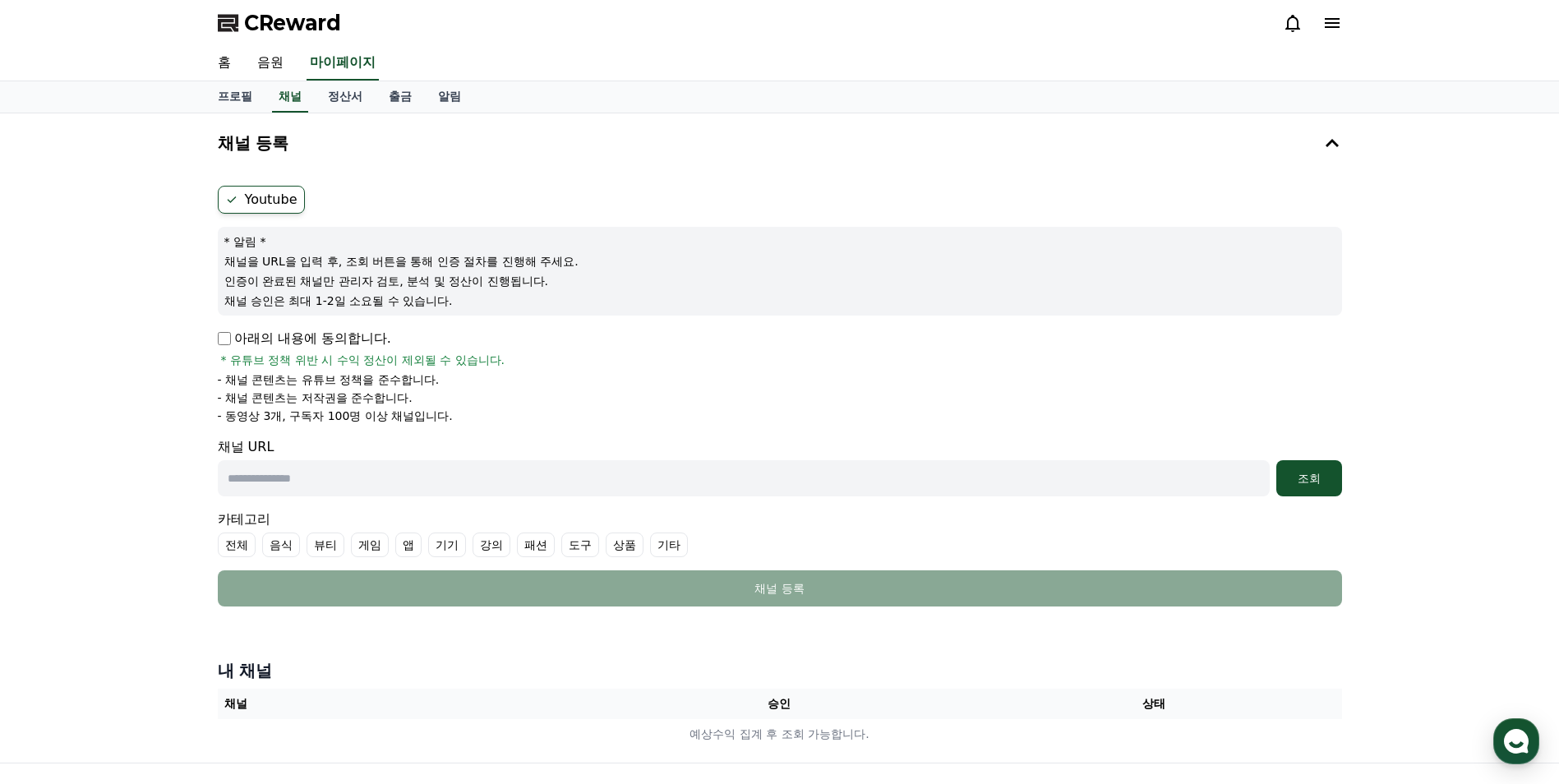
click at [441, 419] on ul "- 채널 콘텐츠는 유튜브 정책을 준수합니다. - 채널 콘텐츠는 저작권을 준수합니다. - 동영상 3개, 구독자 100명 이상 채널입니다." at bounding box center [780, 398] width 1124 height 53
click at [441, 419] on p "- 동영상 3개, 구독자 100명 이상 채널입니다." at bounding box center [335, 415] width 235 height 16
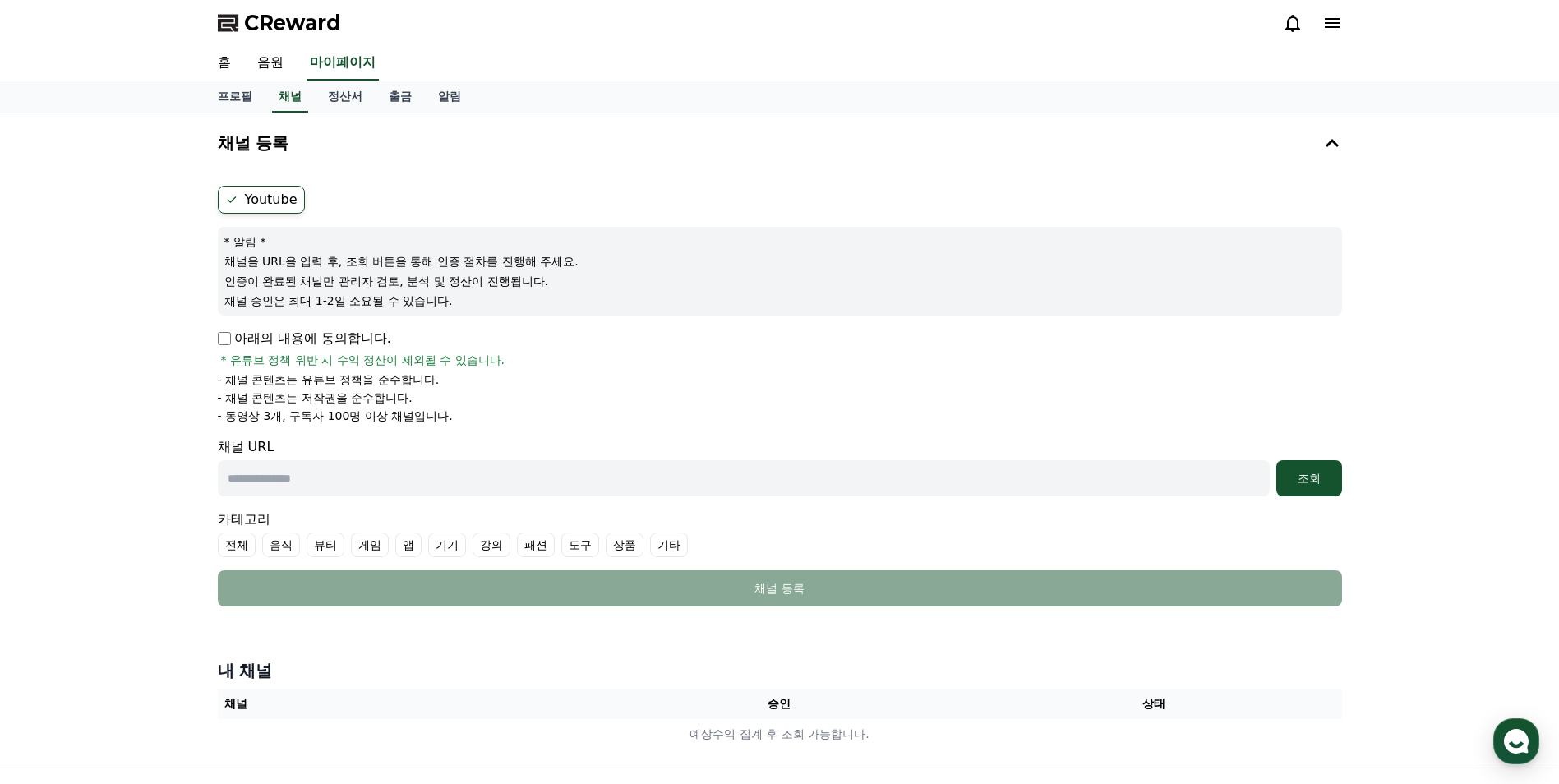
drag, startPoint x: 239, startPoint y: 420, endPoint x: 477, endPoint y: 425, distance: 238.1
click at [477, 425] on form "Youtube * 알림 * 채널을 URL을 입력 후, 조회 버튼을 통해 인증 절차를 진행해 주세요. 인증이 완료된 채널만 관리자 검토, 분석 …" at bounding box center [780, 396] width 1124 height 421
drag, startPoint x: 477, startPoint y: 425, endPoint x: 227, endPoint y: 412, distance: 250.3
click at [227, 412] on form "Youtube * 알림 * 채널을 URL을 입력 후, 조회 버튼을 통해 인증 절차를 진행해 주세요. 인증이 완료된 채널만 관리자 검토, 분석 …" at bounding box center [780, 396] width 1124 height 421
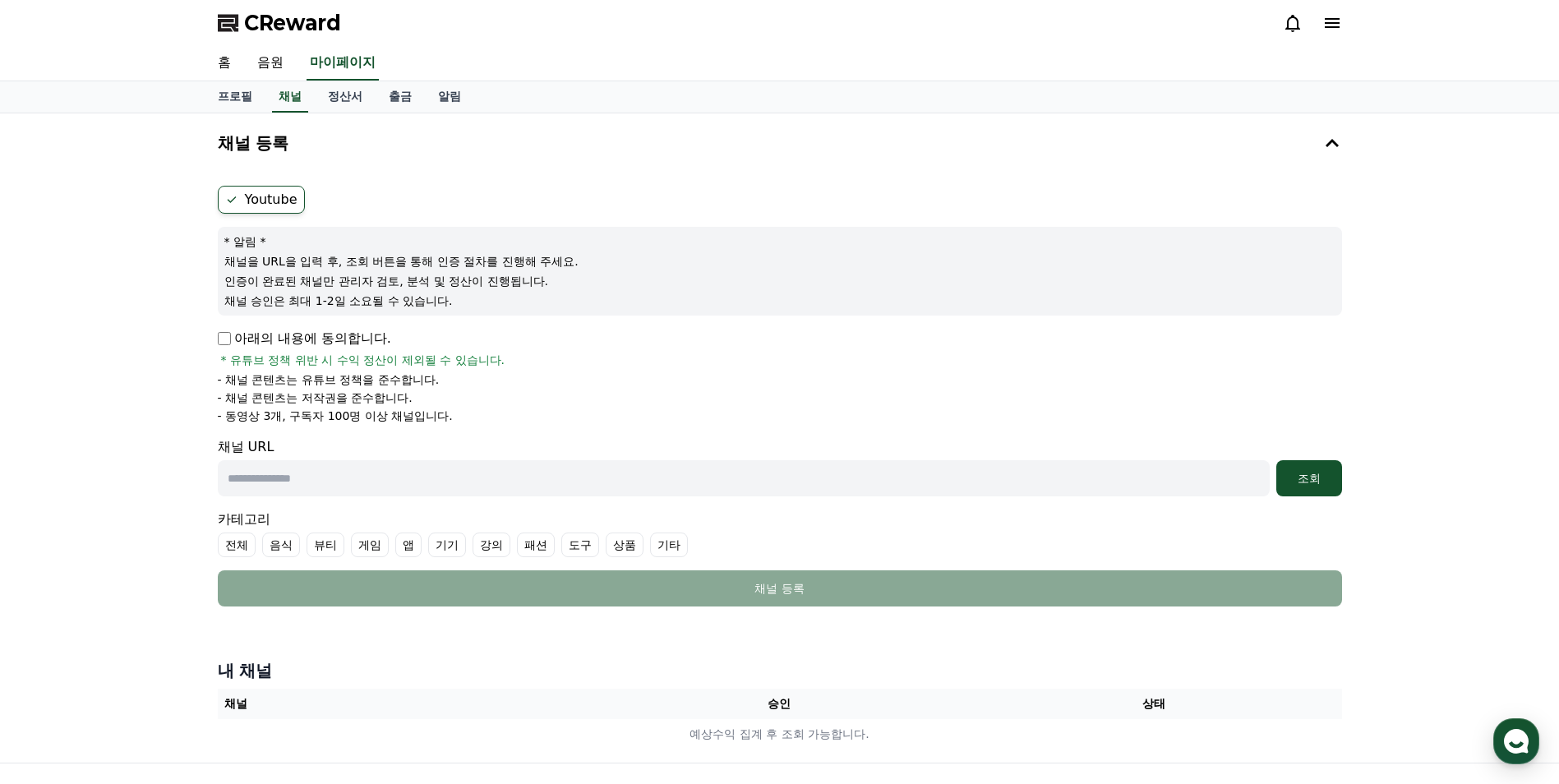
click at [227, 412] on p "- 동영상 3개, 구독자 100명 이상 채널입니다." at bounding box center [335, 415] width 235 height 16
